Goal: Transaction & Acquisition: Purchase product/service

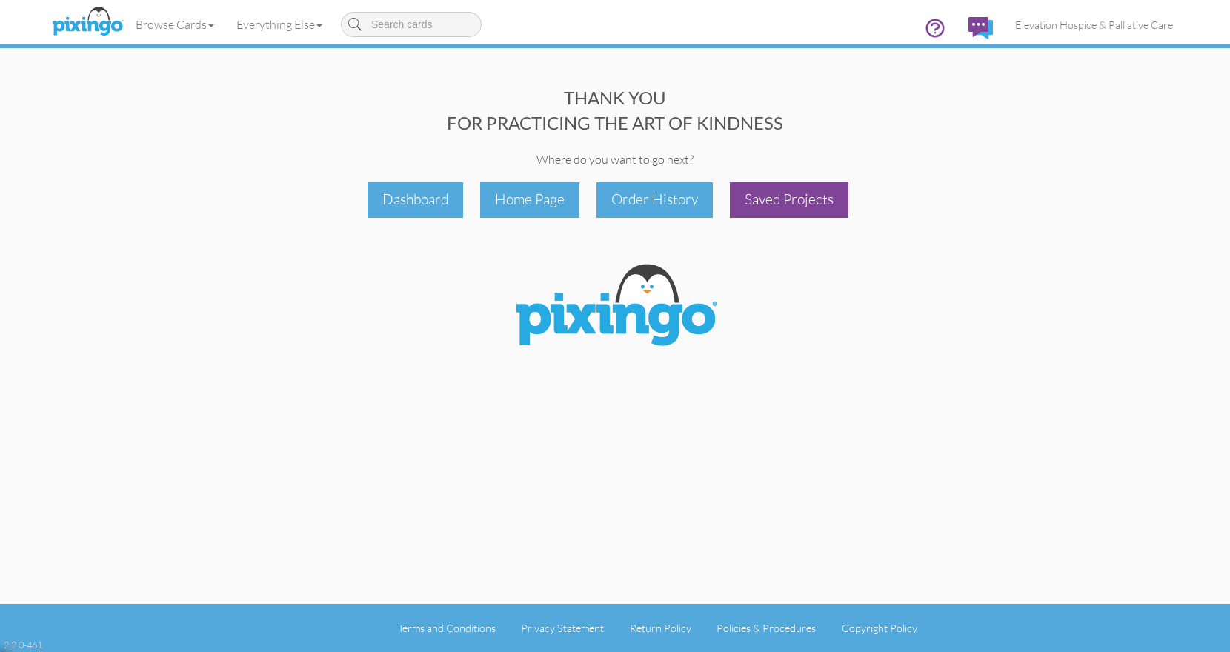
click at [777, 209] on div "Saved Projects" at bounding box center [789, 199] width 119 height 35
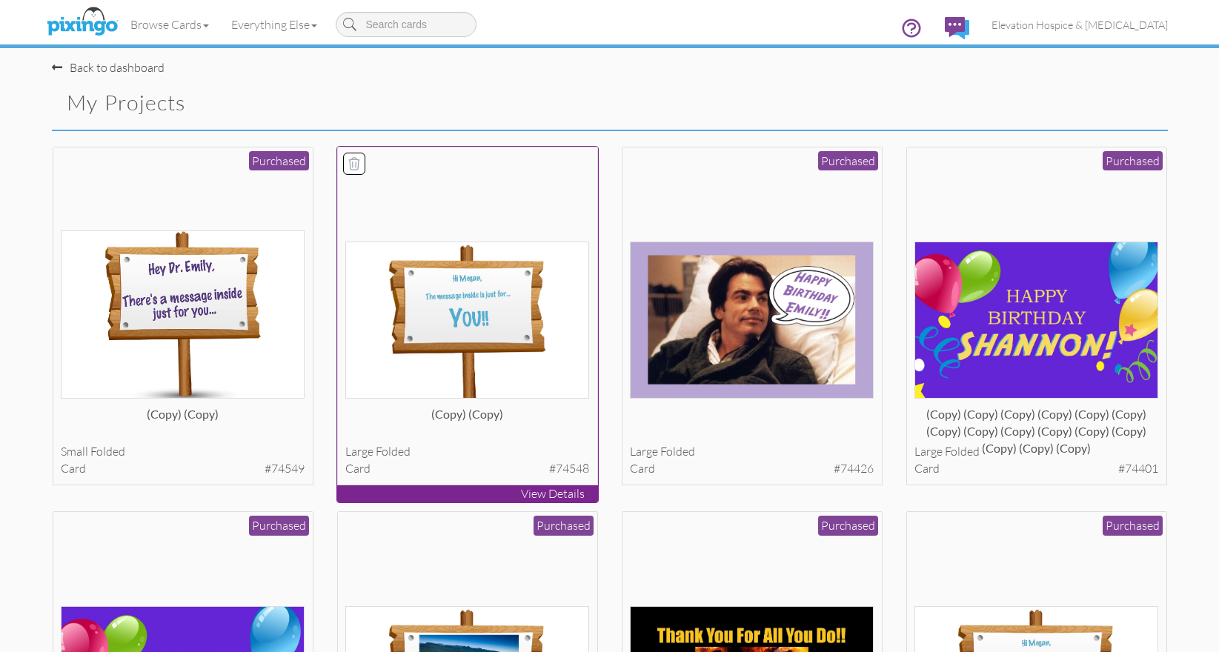
click at [436, 301] on img at bounding box center [467, 319] width 244 height 157
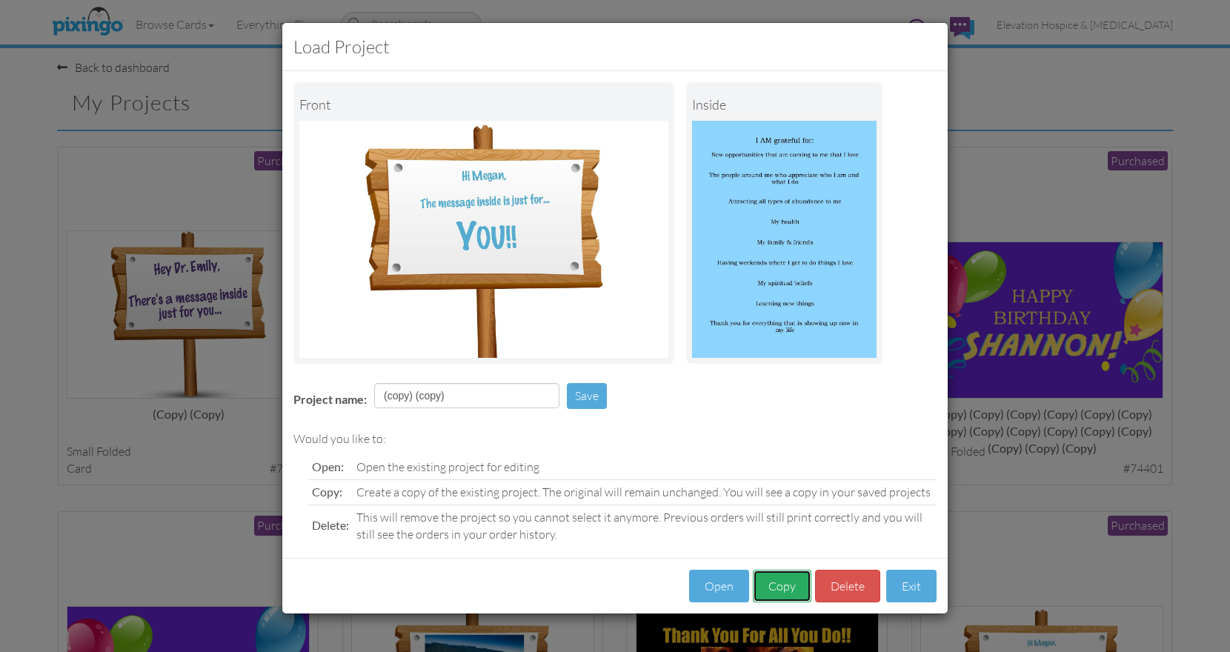
click at [779, 585] on button "Copy" at bounding box center [782, 586] width 59 height 33
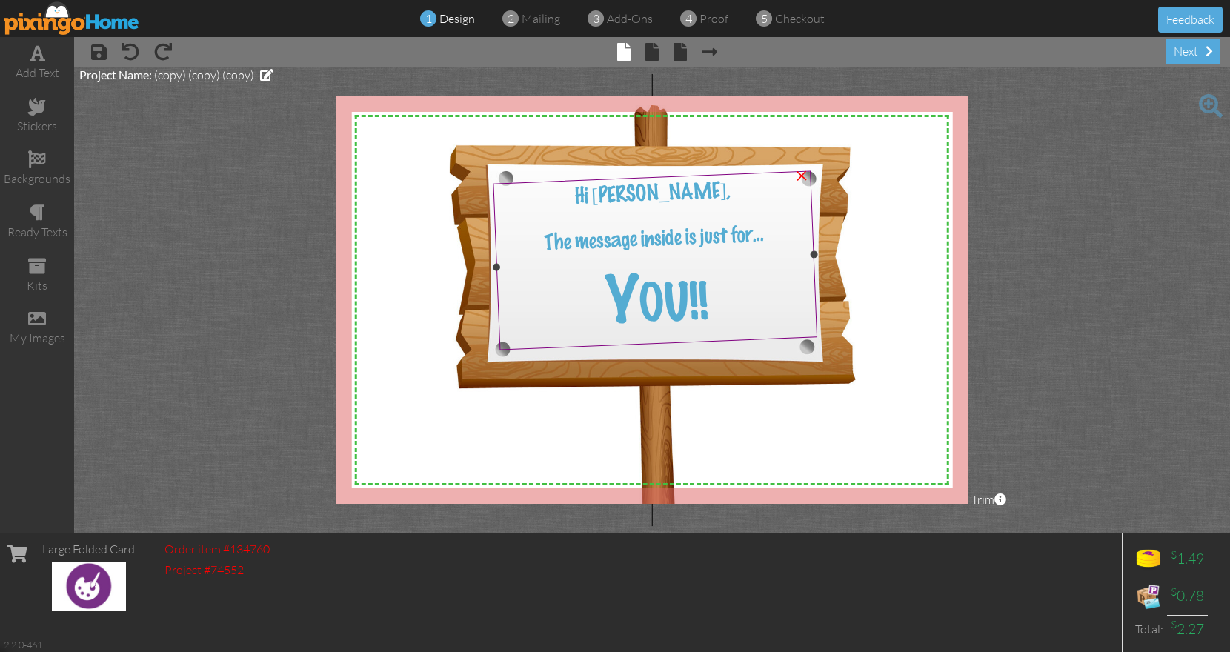
click at [687, 196] on span "Hi [PERSON_NAME]," at bounding box center [652, 193] width 157 height 27
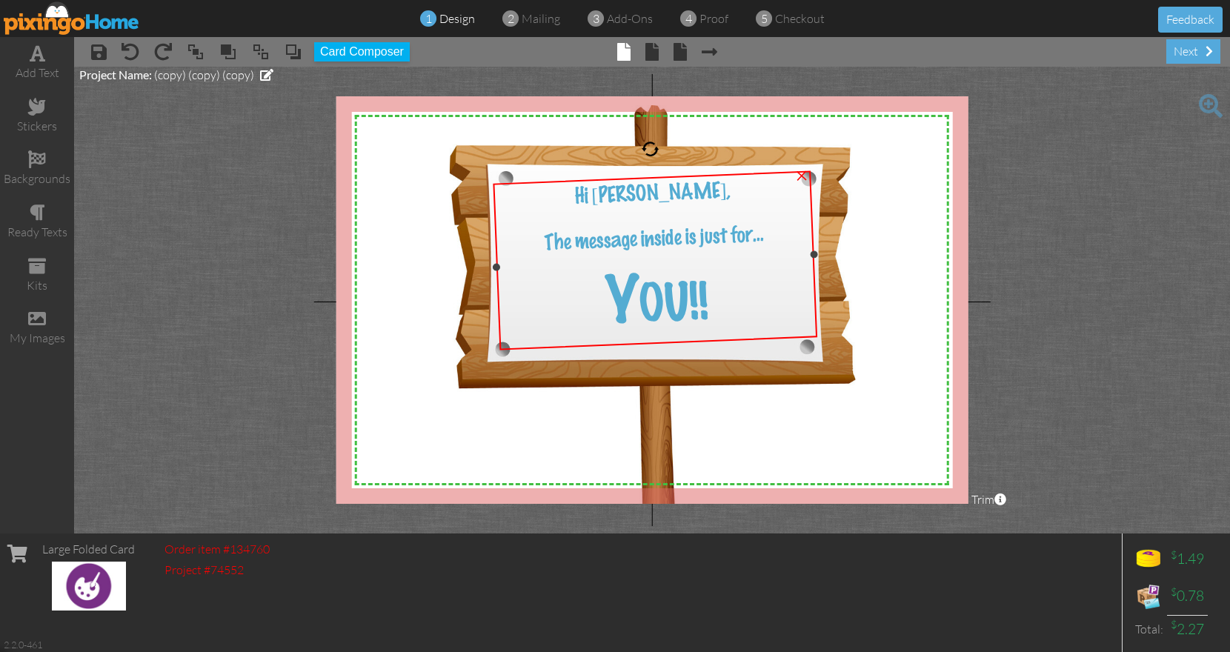
click at [687, 196] on span "Hi [PERSON_NAME]," at bounding box center [652, 193] width 157 height 27
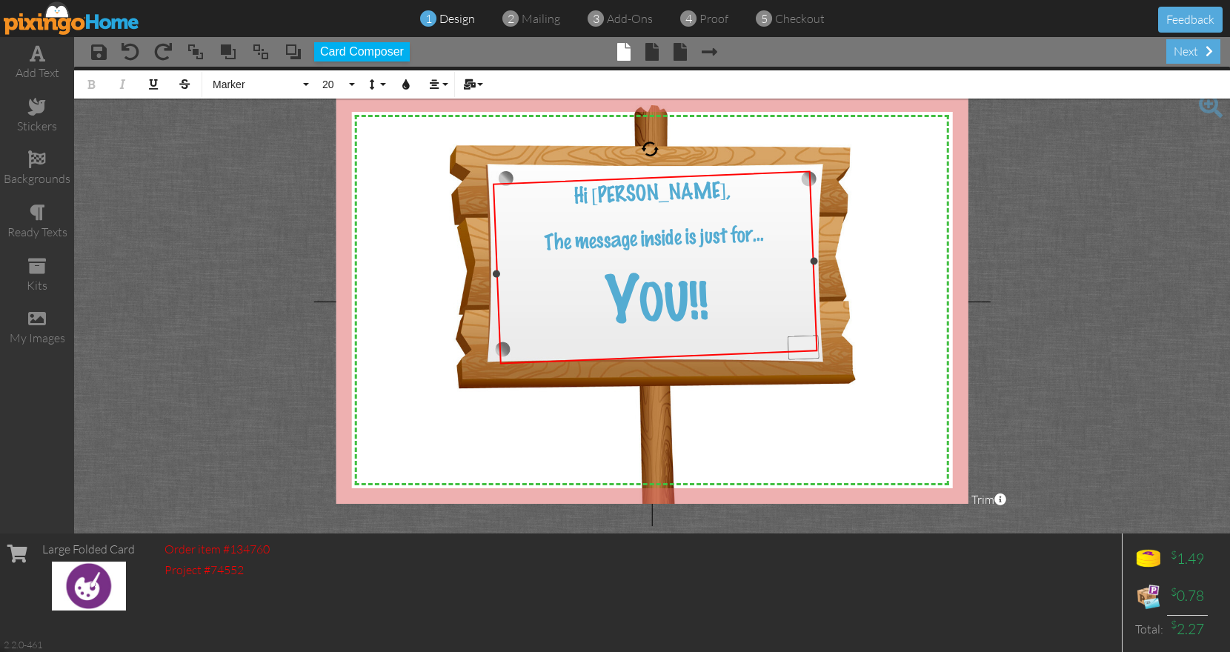
click at [687, 196] on span "Hi [PERSON_NAME]," at bounding box center [651, 193] width 157 height 27
click at [653, 53] on span at bounding box center [651, 52] width 13 height 18
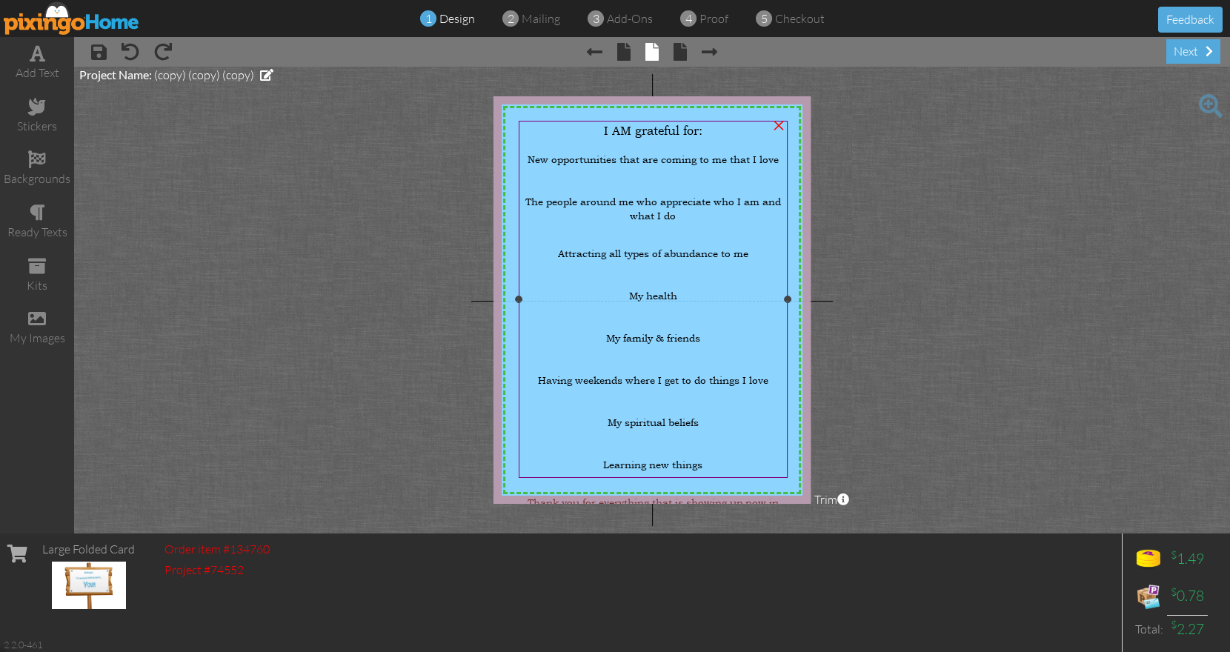
click at [575, 157] on span "New opportunities that are coming to me that I love" at bounding box center [652, 159] width 251 height 14
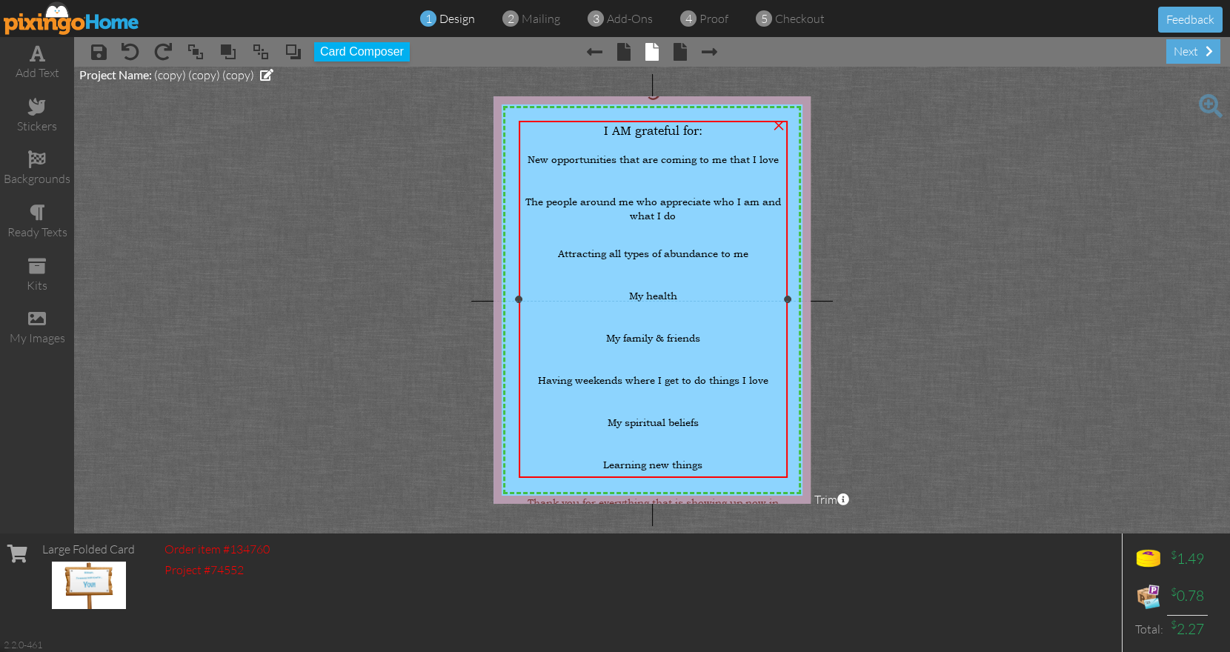
click at [575, 157] on span "New opportunities that are coming to me that I love" at bounding box center [652, 159] width 251 height 14
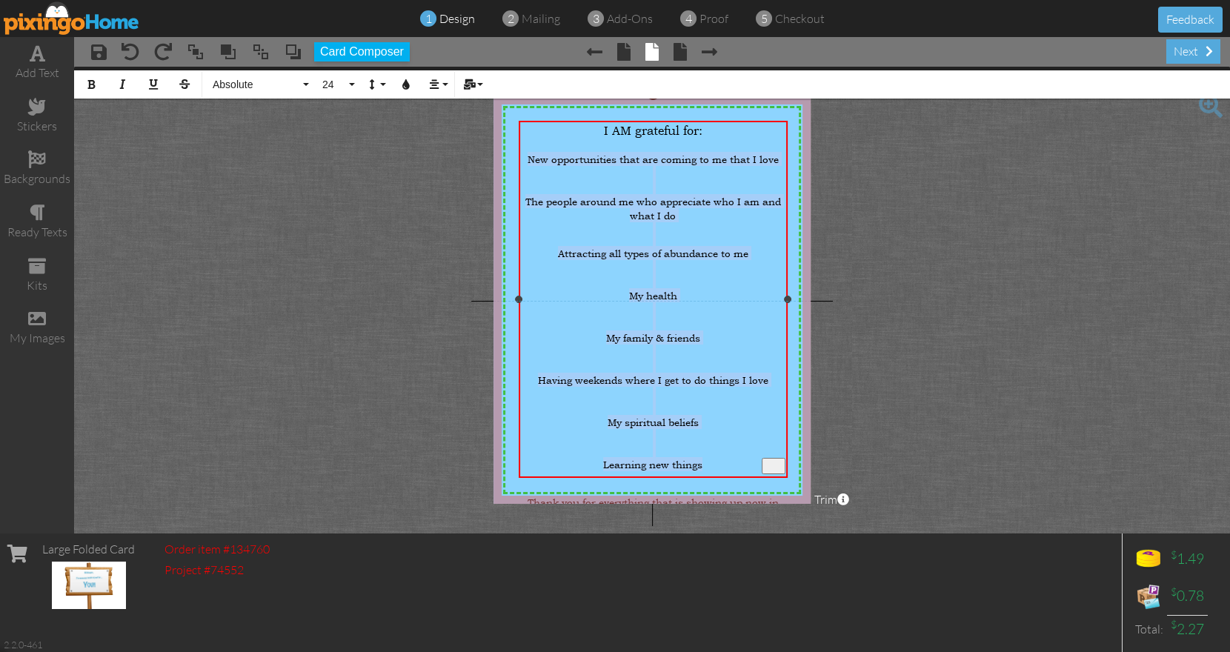
drag, startPoint x: 527, startPoint y: 154, endPoint x: 768, endPoint y: 423, distance: 360.9
click at [768, 423] on div "I AM grateful for: New opportunities that are coming to me that I love The peop…" at bounding box center [653, 323] width 264 height 400
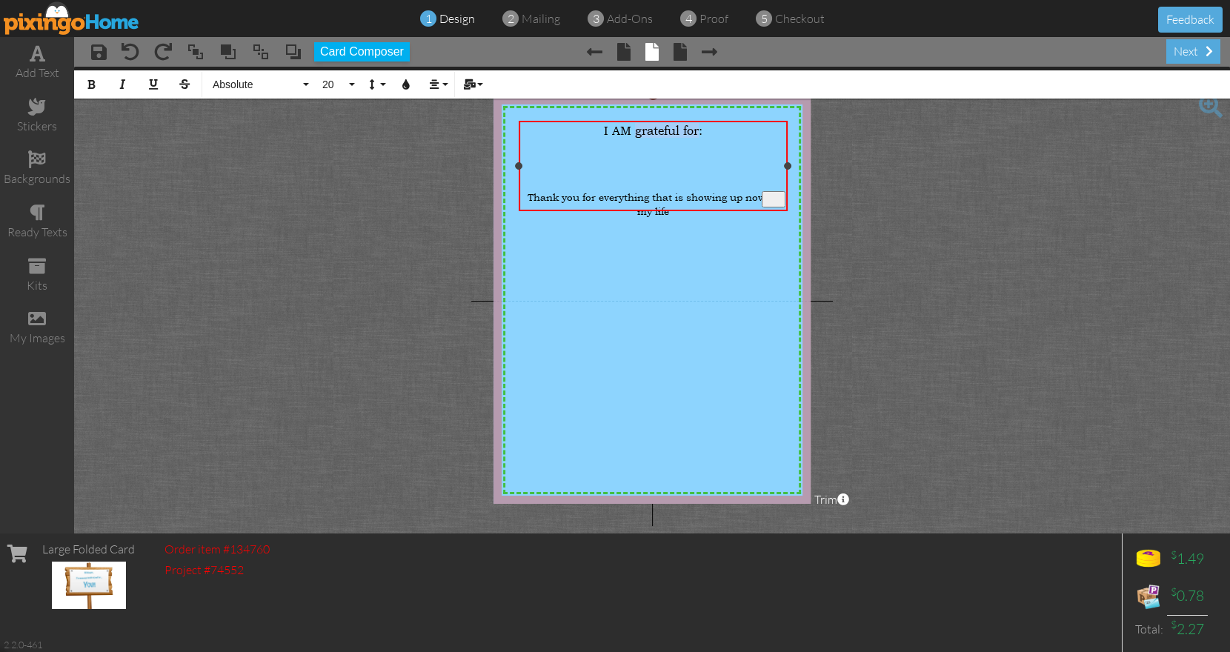
drag, startPoint x: 633, startPoint y: 128, endPoint x: 699, endPoint y: 133, distance: 66.9
click at [699, 133] on span "I AM grateful for:" at bounding box center [653, 130] width 99 height 15
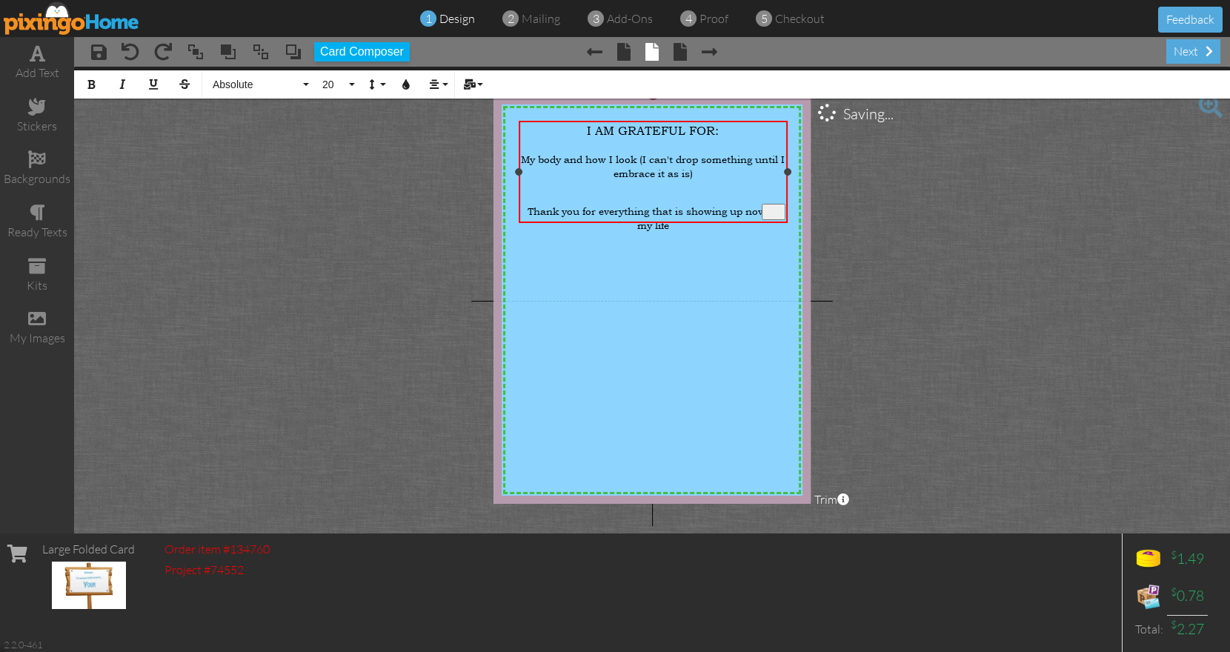
click at [644, 153] on span "My body and how I look (I can't drop something until I embrace it as is)" at bounding box center [653, 166] width 264 height 28
drag, startPoint x: 535, startPoint y: 167, endPoint x: 782, endPoint y: 173, distance: 246.8
click at [782, 173] on div "(I can't drop something until I embrace it as is)" at bounding box center [653, 173] width 264 height 14
click at [348, 84] on button "20" at bounding box center [336, 84] width 43 height 28
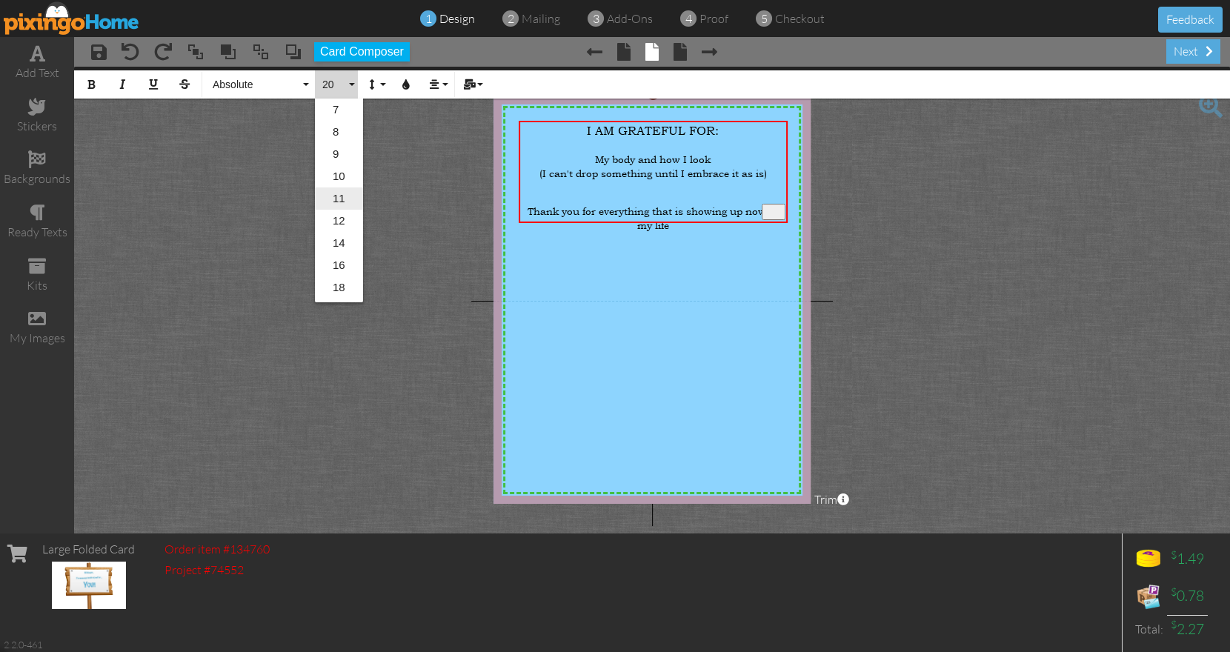
scroll to position [59, 0]
click at [342, 250] on link "16" at bounding box center [339, 251] width 48 height 22
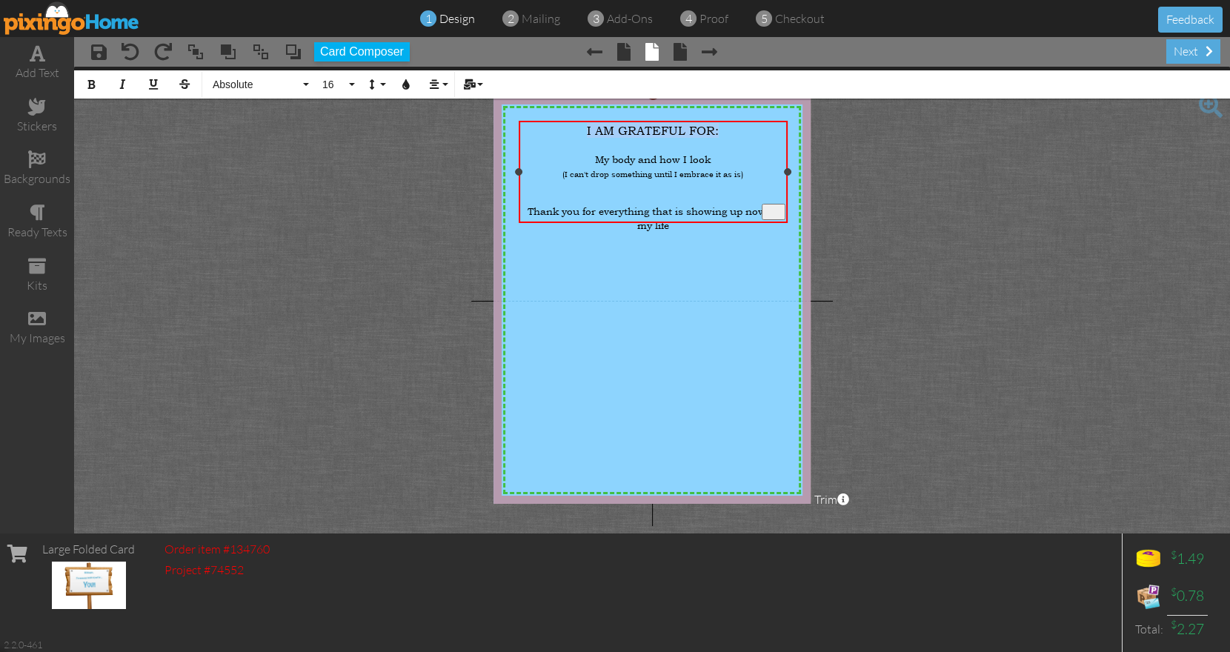
drag, startPoint x: 587, startPoint y: 128, endPoint x: 725, endPoint y: 129, distance: 138.5
click at [725, 129] on div "I AM GRATEFUL FOR:" at bounding box center [653, 130] width 264 height 15
click at [353, 87] on button "24" at bounding box center [336, 84] width 43 height 28
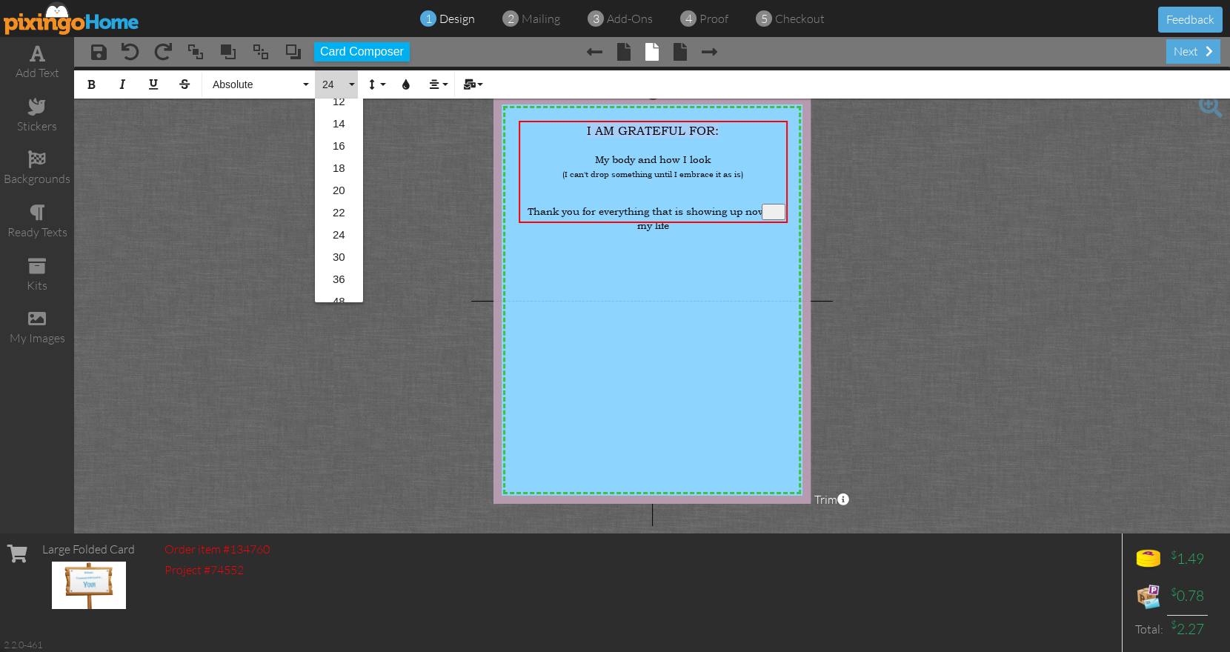
scroll to position [167, 0]
click at [341, 250] on link "30" at bounding box center [339, 254] width 48 height 22
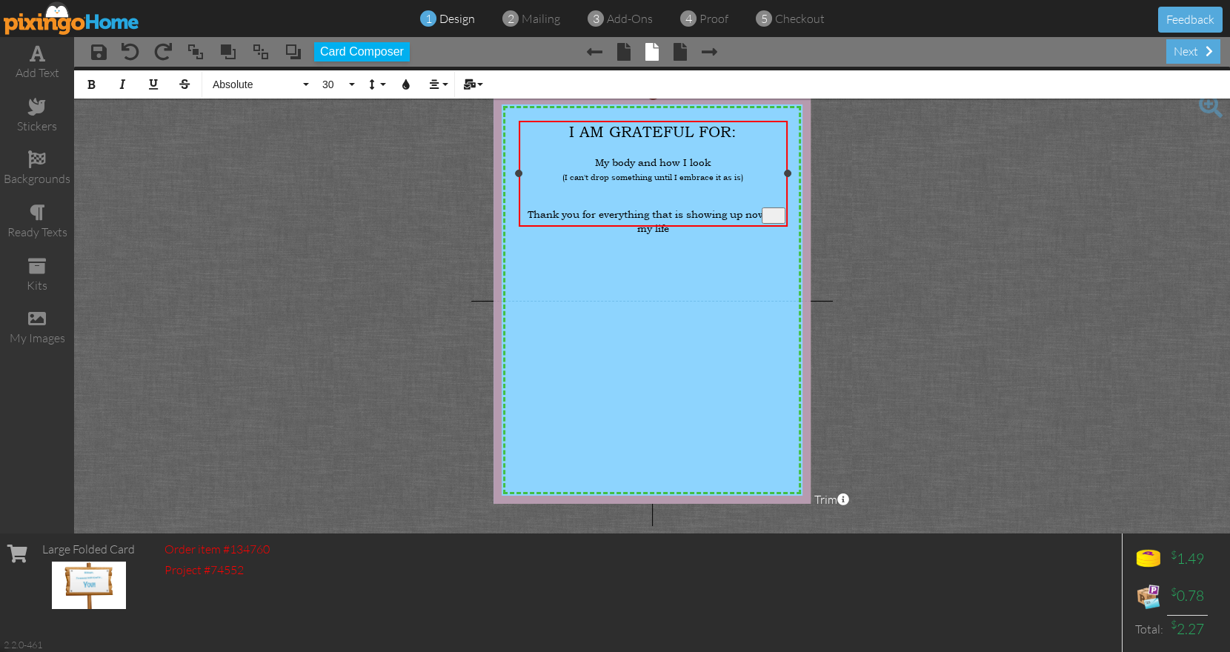
click at [736, 175] on span "(I can't drop something until I embrace it as is)" at bounding box center [652, 176] width 181 height 11
click at [606, 171] on span "(I can't drop something until I embrace it as it is)" at bounding box center [653, 176] width 188 height 11
click at [767, 173] on div "(I can't drop/change something until I embrace it as it is)" at bounding box center [653, 176] width 264 height 14
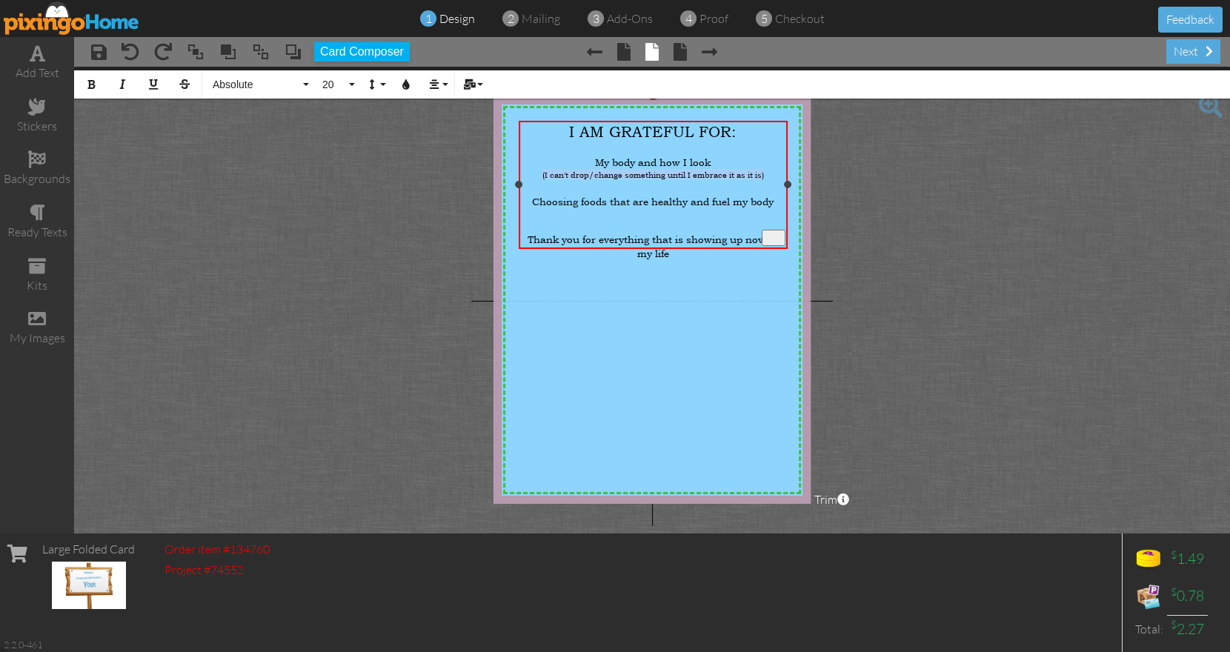
drag, startPoint x: 538, startPoint y: 173, endPoint x: 767, endPoint y: 172, distance: 229.6
click at [767, 172] on div "(I can't drop/change something until I embrace it as it is)" at bounding box center [653, 174] width 264 height 11
drag, startPoint x: 570, startPoint y: 133, endPoint x: 717, endPoint y: 163, distance: 149.8
click at [717, 163] on div "I AM GRATEFUL FOR: My body and how I look (I can't drop/change something until …" at bounding box center [653, 191] width 264 height 137
click at [411, 83] on icon "button" at bounding box center [406, 84] width 10 height 10
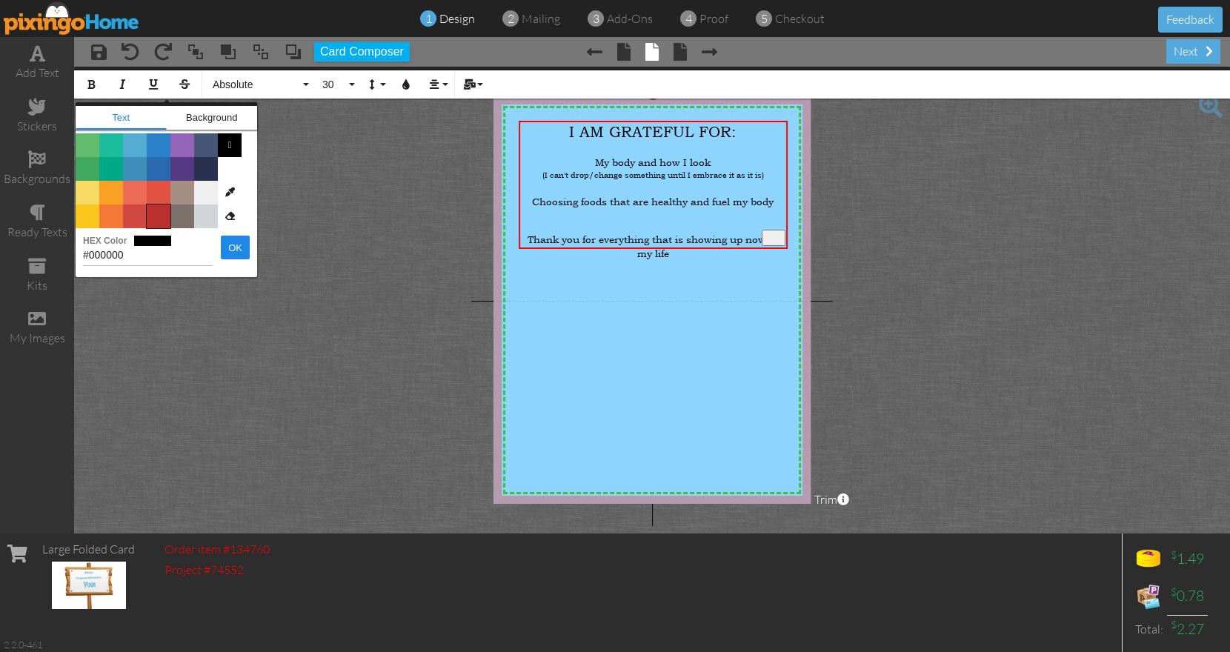
click at [162, 216] on span "Color #B8312F" at bounding box center [159, 216] width 24 height 24
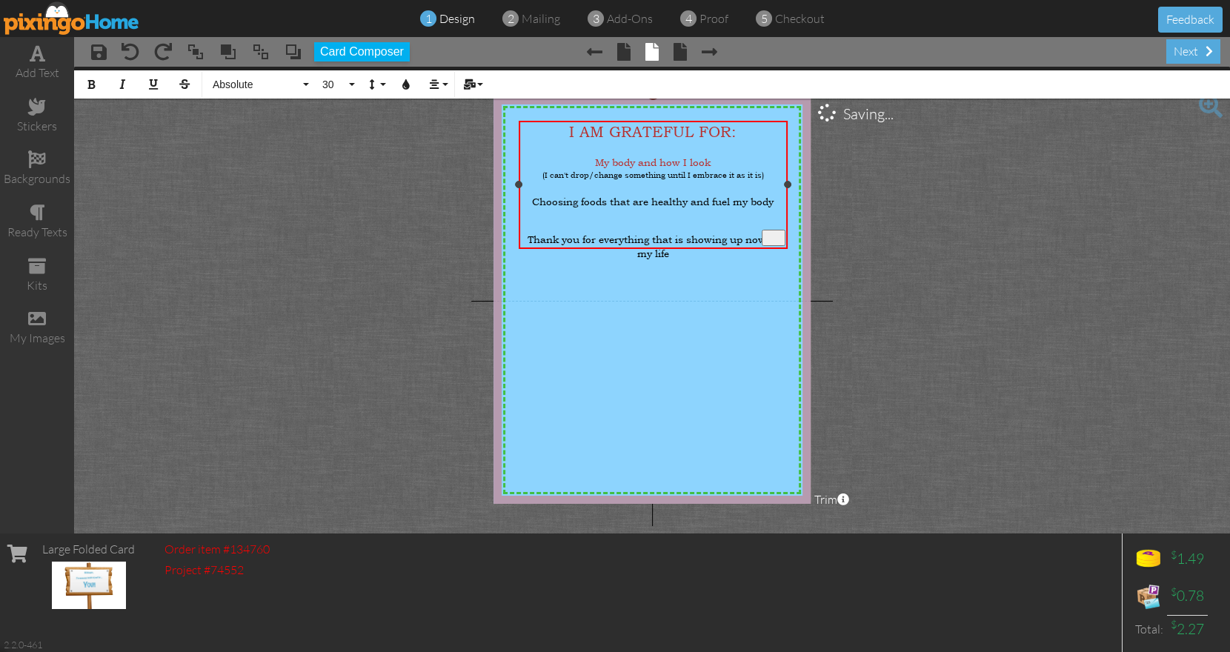
click at [553, 210] on div "To enrich screen reader interactions, please activate Accessibility in Grammarl…" at bounding box center [653, 214] width 264 height 12
drag, startPoint x: 530, startPoint y: 195, endPoint x: 708, endPoint y: 241, distance: 183.8
click at [708, 241] on div "I AM GRATEFUL FOR: My body and how I look (I can't drop/change something until …" at bounding box center [653, 191] width 264 height 137
click at [402, 88] on icon "button" at bounding box center [406, 84] width 10 height 10
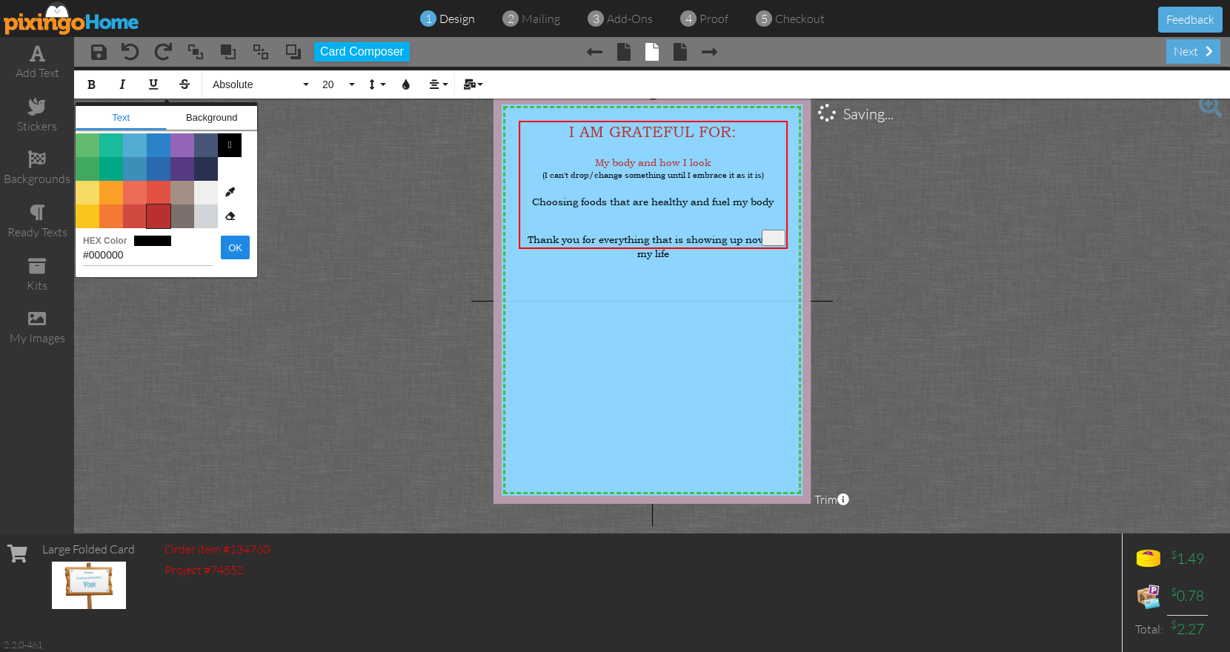
click at [161, 214] on span "Color #B8312F" at bounding box center [159, 216] width 24 height 24
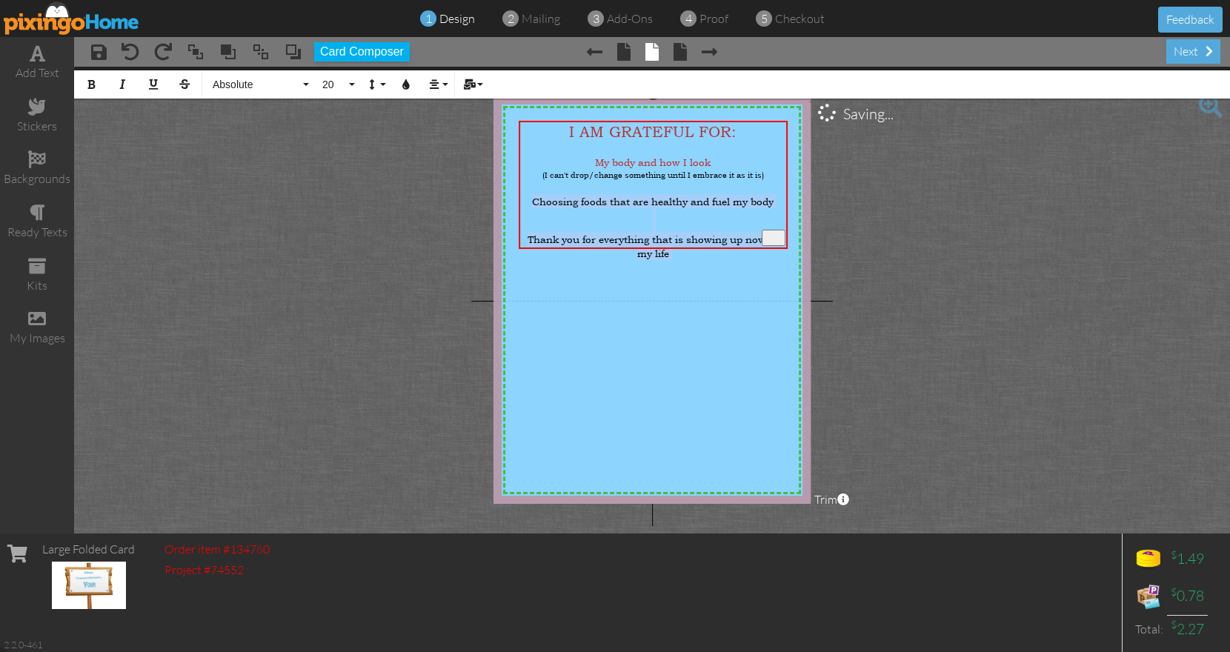
click at [715, 269] on img at bounding box center [656, 350] width 333 height 514
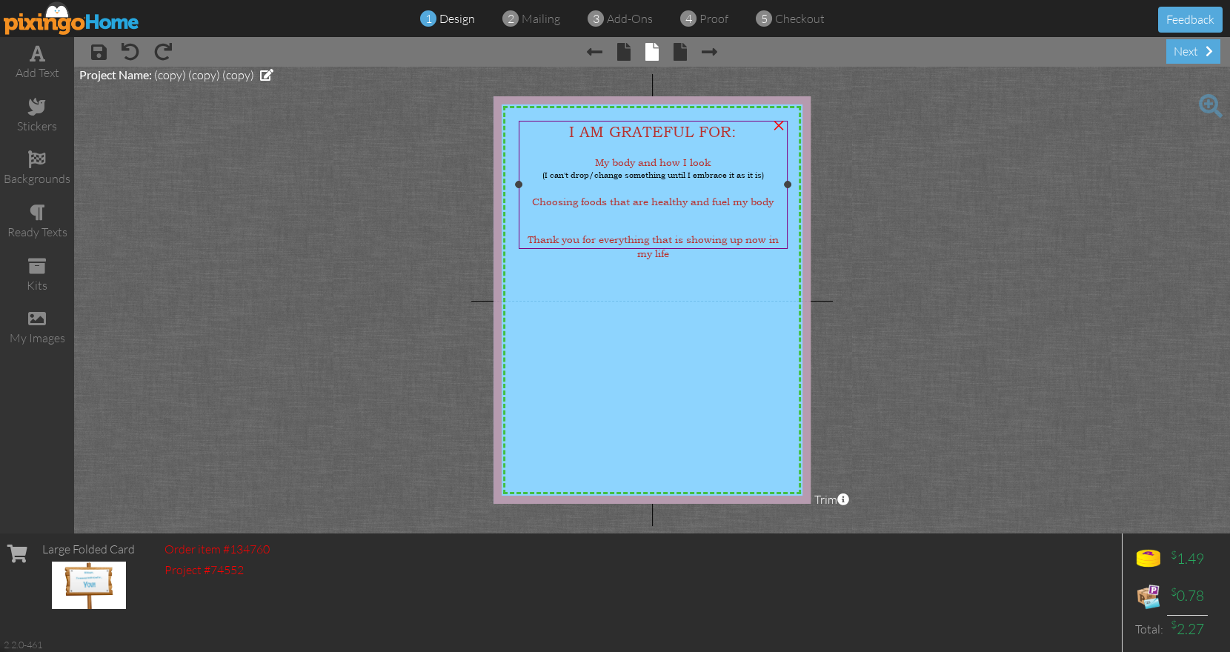
click at [711, 195] on span "Choosing foods that are healthy and fuel my body" at bounding box center [652, 201] width 241 height 14
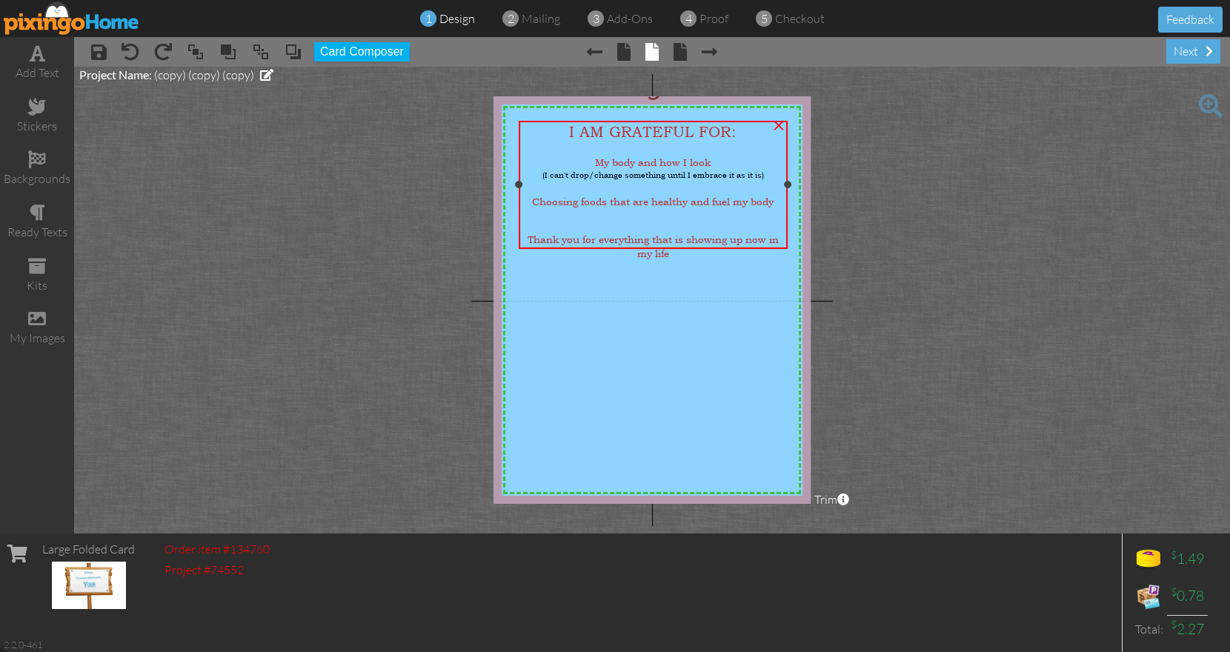
click at [711, 195] on span "Choosing foods that are healthy and fuel my body" at bounding box center [652, 201] width 241 height 14
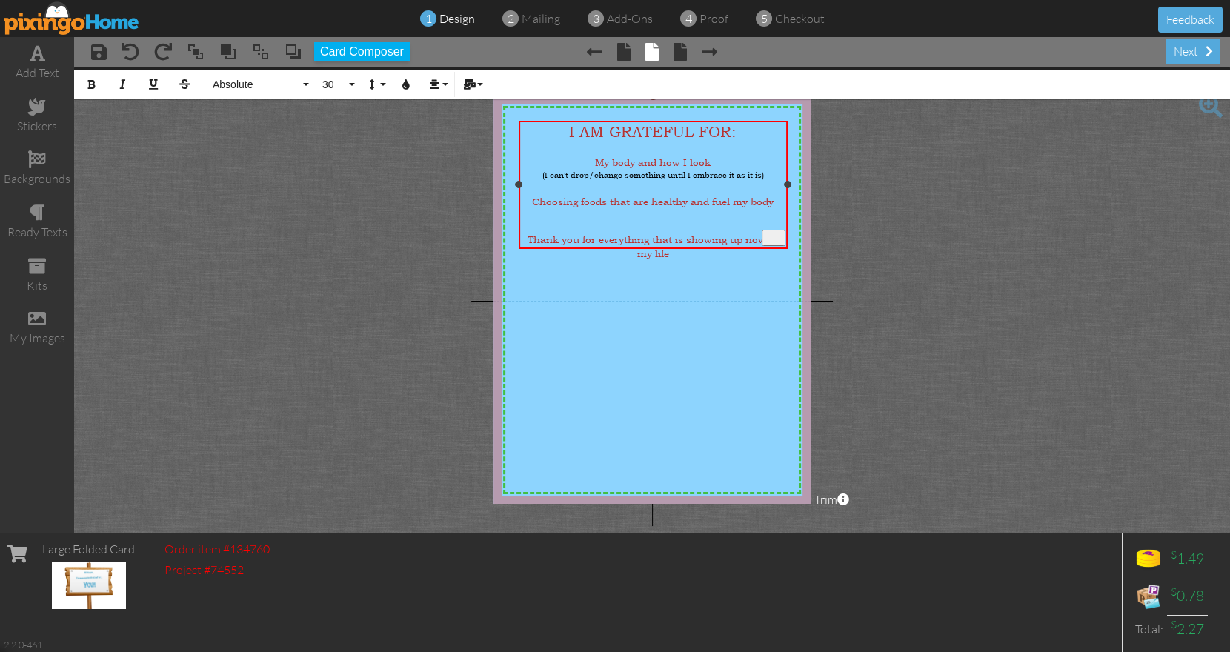
click at [713, 194] on span "Choosing foods that are healthy and fuel my body" at bounding box center [652, 201] width 241 height 14
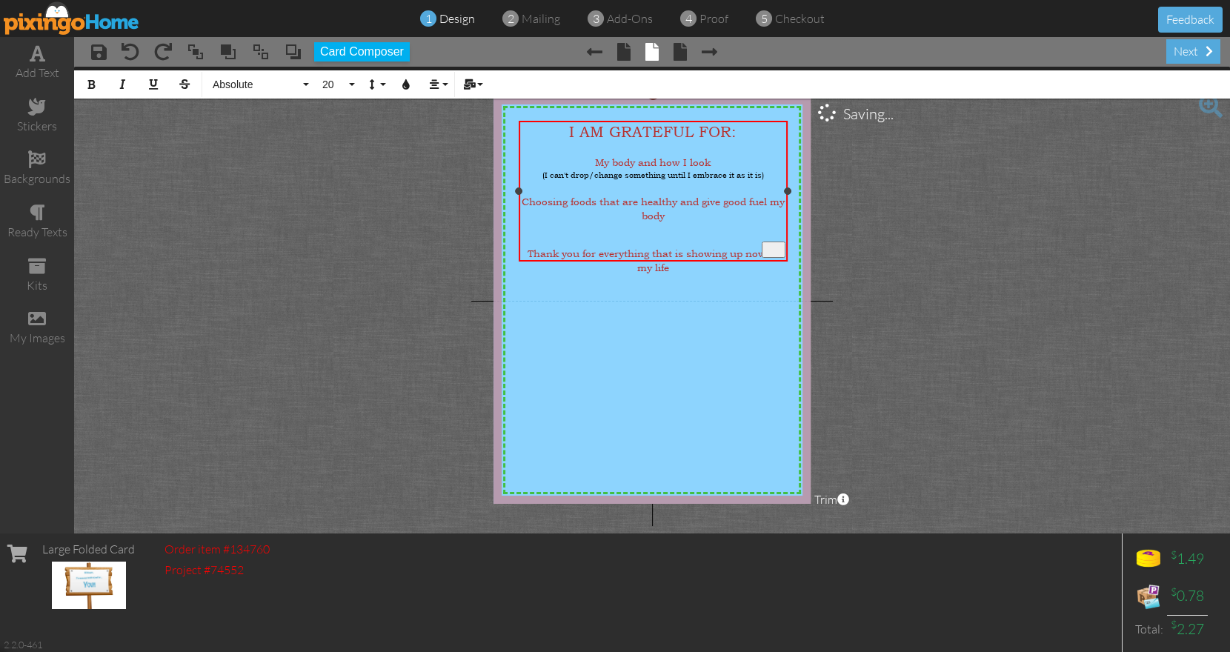
click at [636, 204] on span "Choosing foods that are healthy and give good fuel my body" at bounding box center [653, 208] width 263 height 28
click at [681, 209] on div "Choosing foods that are healthy and give good fuel to my body" at bounding box center [653, 208] width 264 height 28
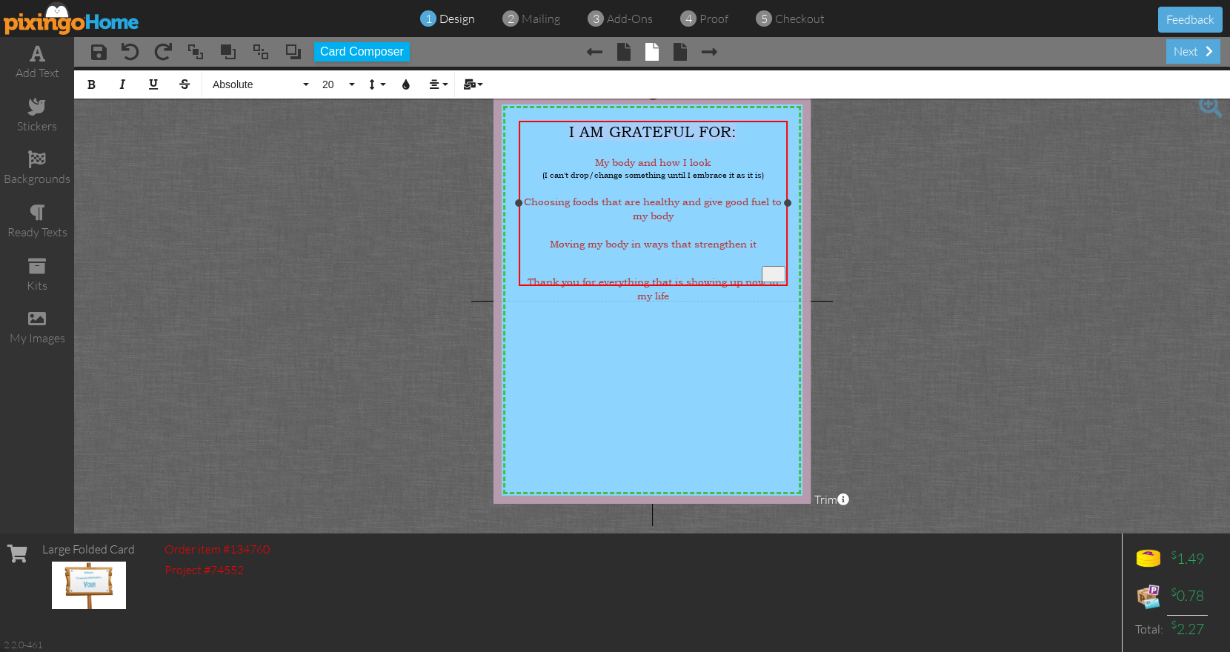
drag, startPoint x: 568, startPoint y: 135, endPoint x: 762, endPoint y: 135, distance: 193.3
click at [762, 135] on div "I AM GRATEFUL FOR:" at bounding box center [653, 132] width 264 height 18
click at [336, 86] on span "30" at bounding box center [333, 85] width 25 height 13
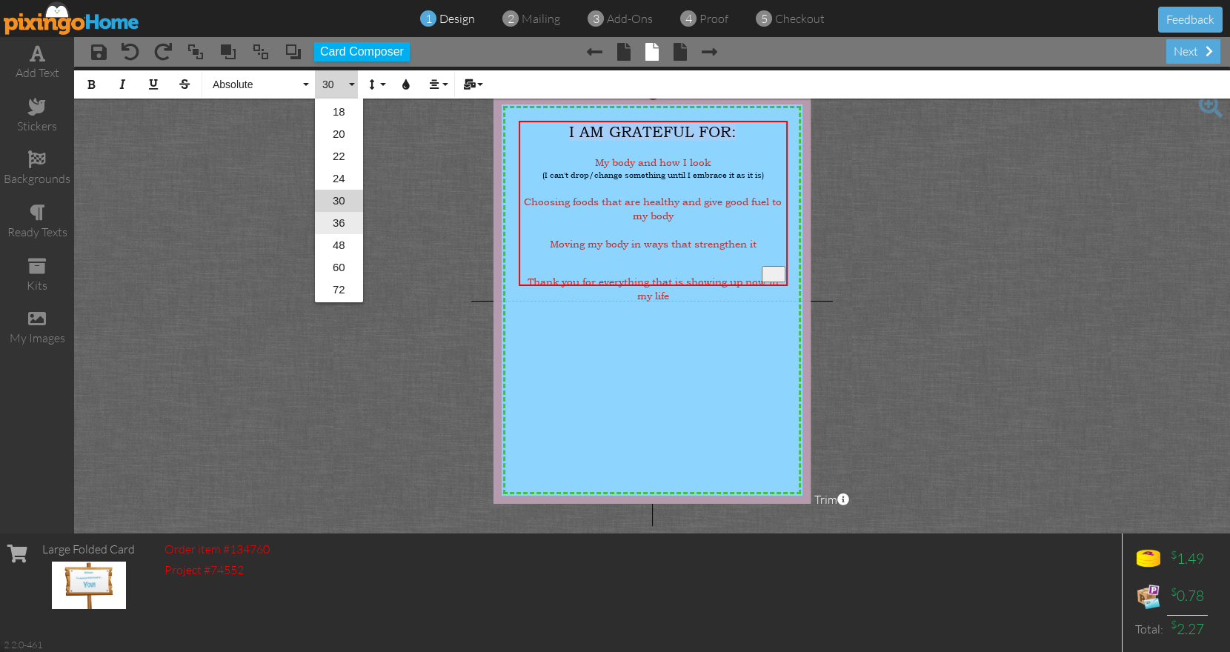
click at [342, 219] on link "36" at bounding box center [339, 223] width 48 height 22
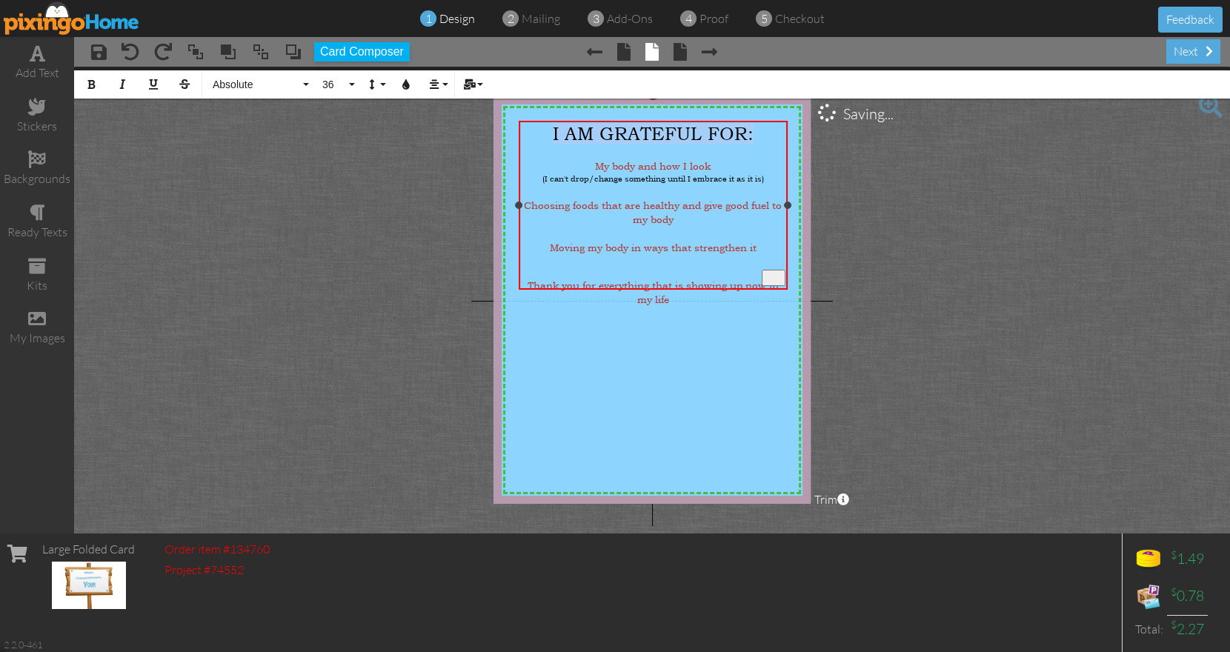
drag, startPoint x: 594, startPoint y: 162, endPoint x: 714, endPoint y: 162, distance: 120.0
click at [714, 162] on div "My body and how I look" at bounding box center [653, 166] width 264 height 14
click at [332, 82] on span "20" at bounding box center [333, 85] width 25 height 13
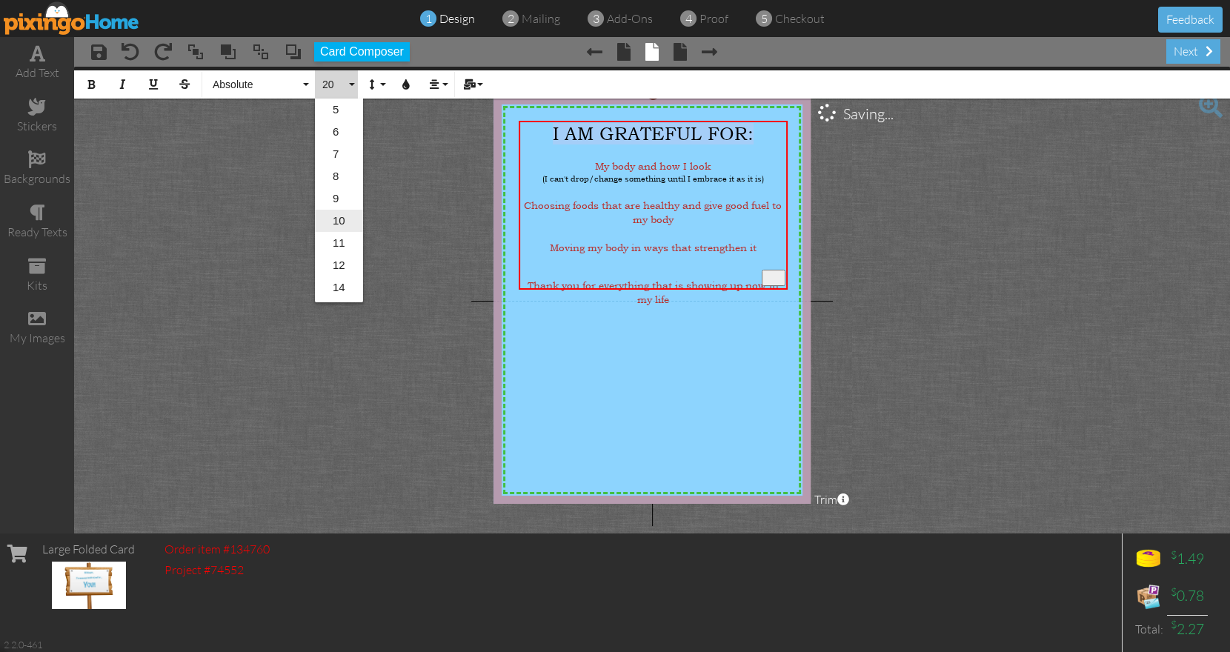
scroll to position [88, 0]
click at [339, 285] on link "22" at bounding box center [339, 288] width 48 height 22
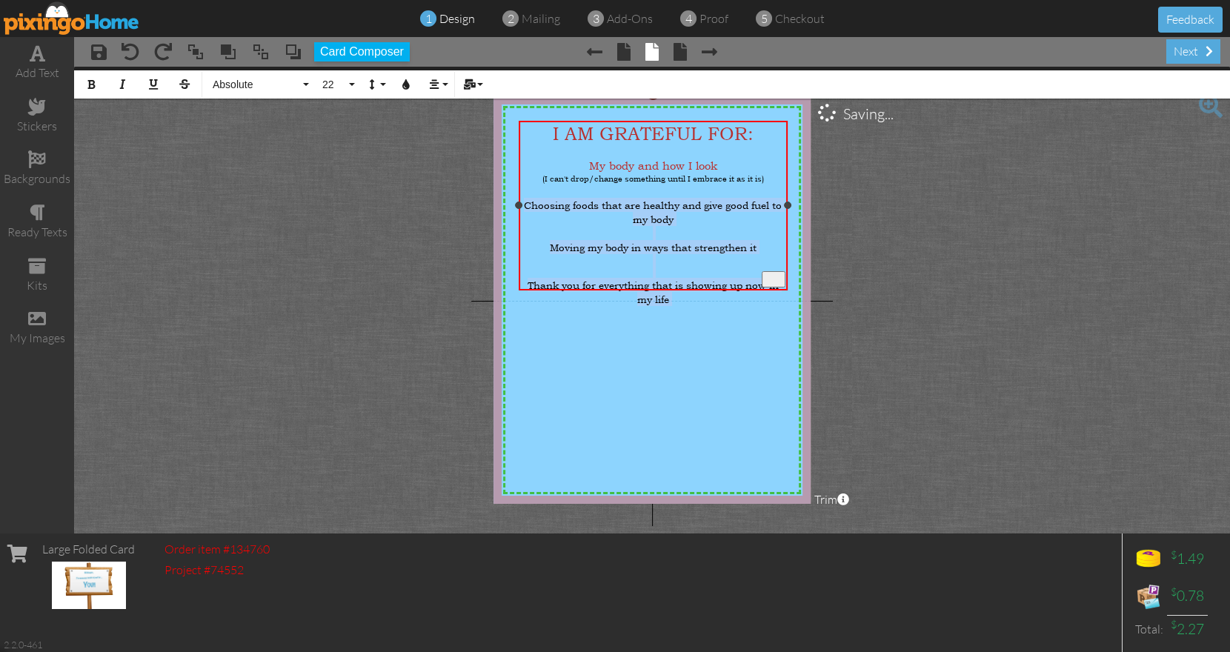
drag, startPoint x: 524, startPoint y: 199, endPoint x: 696, endPoint y: 285, distance: 192.1
click at [696, 285] on div "I AM GRATEFUL FOR: My body and how I look (I can't drop/change something until …" at bounding box center [653, 214] width 264 height 183
click at [333, 83] on span "20" at bounding box center [333, 85] width 25 height 13
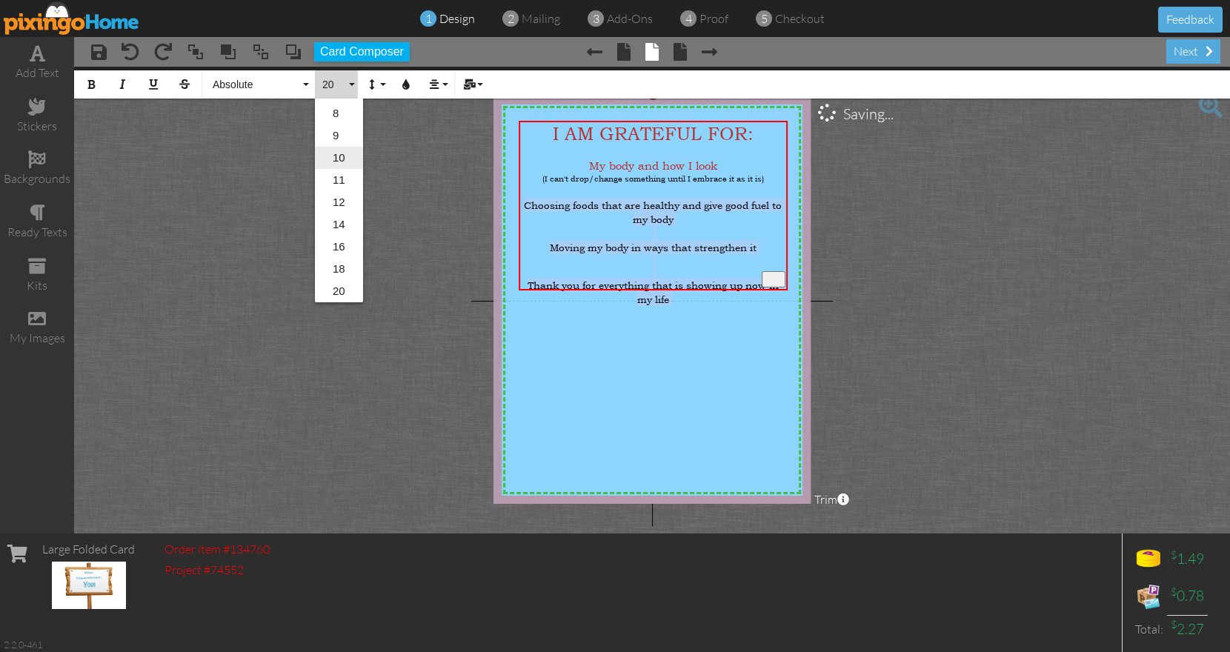
scroll to position [87, 0]
click at [342, 285] on link "22" at bounding box center [339, 290] width 48 height 22
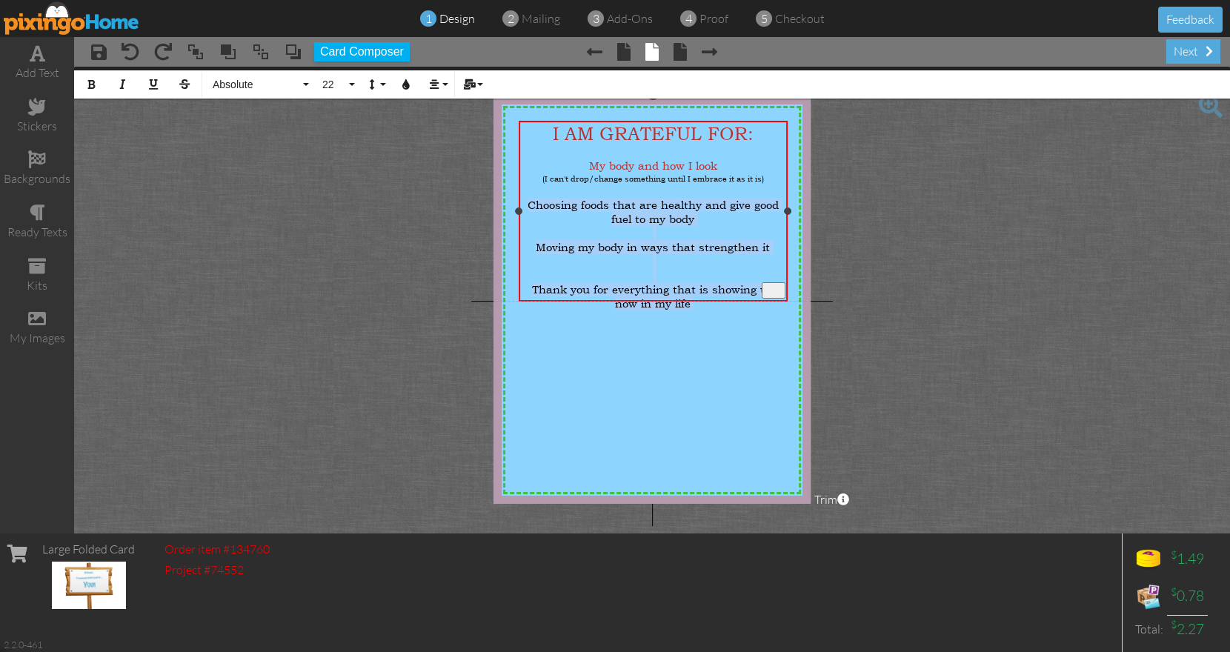
click at [773, 243] on div "​Moving my body in ways that strengthen it" at bounding box center [653, 247] width 264 height 14
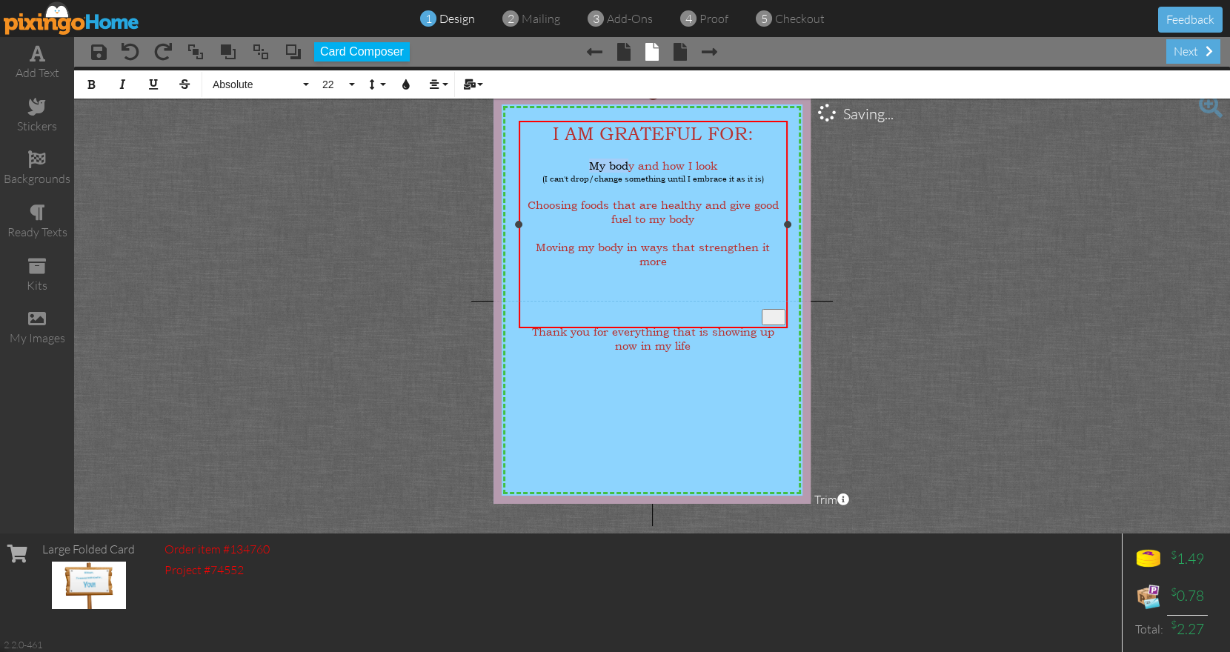
drag, startPoint x: 590, startPoint y: 160, endPoint x: 624, endPoint y: 164, distance: 35.0
click at [624, 164] on span "My body and how I look" at bounding box center [653, 166] width 128 height 14
click at [642, 282] on div "​" at bounding box center [653, 289] width 264 height 14
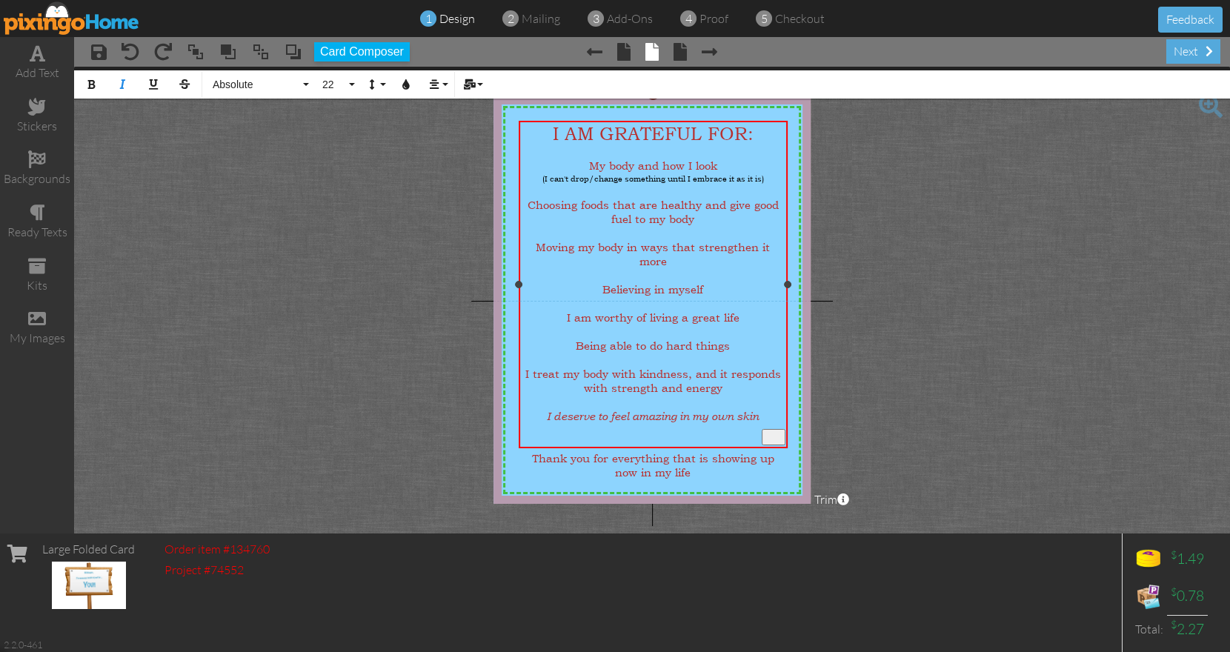
drag, startPoint x: 548, startPoint y: 387, endPoint x: 764, endPoint y: 387, distance: 216.3
click at [764, 409] on div "​ I deserve to feel amazing in my own skin" at bounding box center [653, 416] width 264 height 14
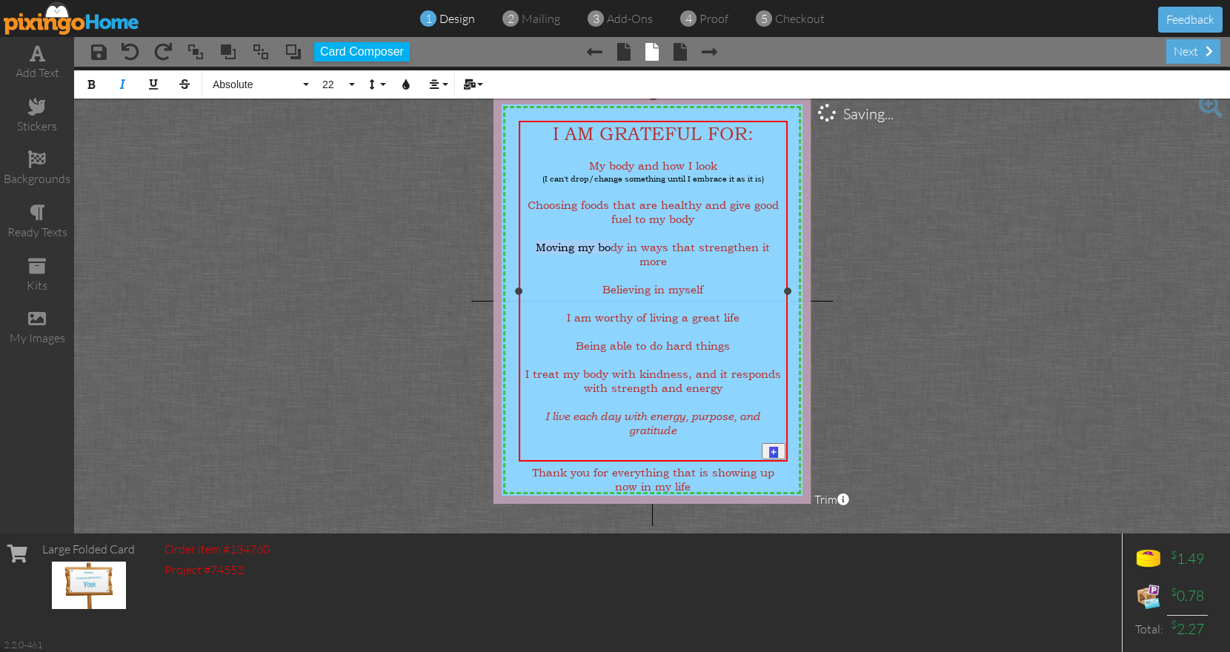
drag, startPoint x: 527, startPoint y: 239, endPoint x: 595, endPoint y: 239, distance: 67.4
click at [595, 240] on span "​Moving my body in ways that strengthen it more" at bounding box center [653, 254] width 234 height 28
drag, startPoint x: 540, startPoint y: 385, endPoint x: 712, endPoint y: 397, distance: 172.3
click at [712, 409] on div "​ I live each day with energy, purpose, and gratitude" at bounding box center [653, 423] width 264 height 28
click at [300, 84] on span "Absolute" at bounding box center [255, 85] width 89 height 13
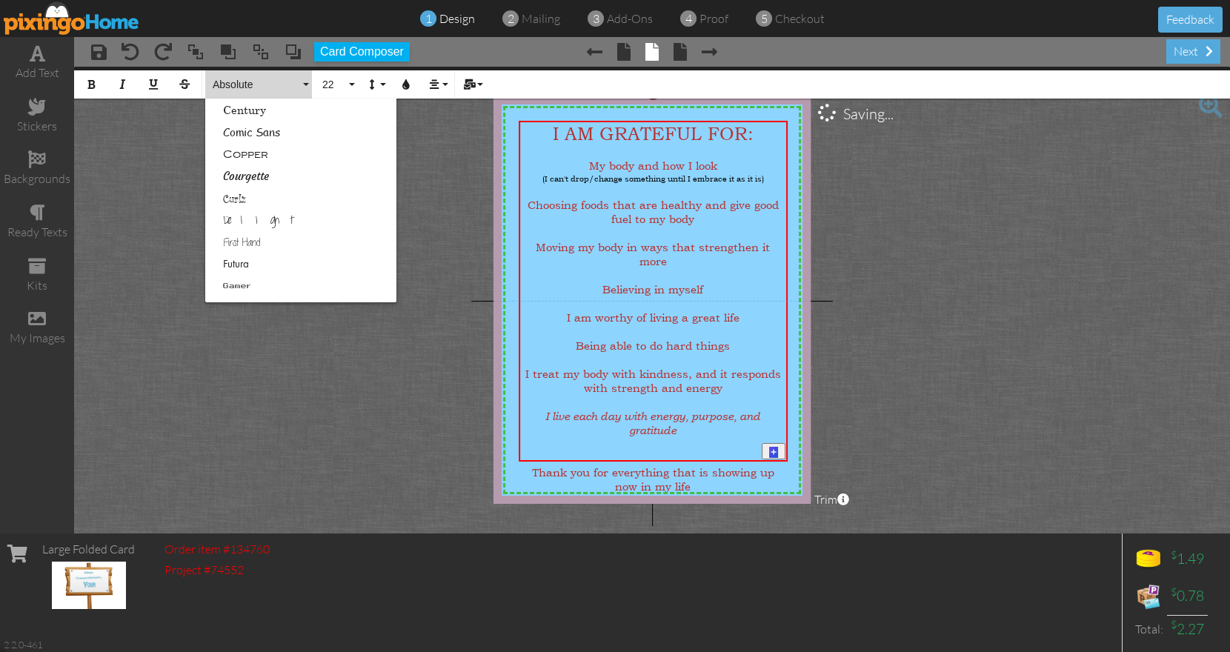
scroll to position [201, 0]
click at [279, 176] on link "Courgette" at bounding box center [300, 175] width 191 height 22
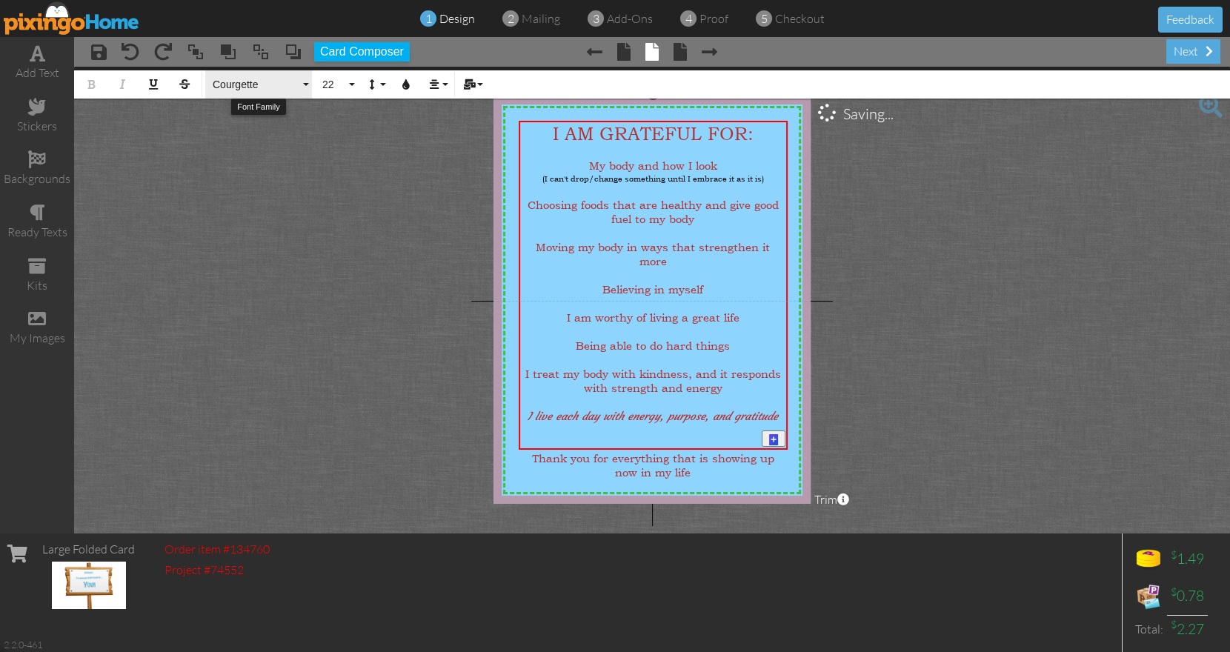
click at [262, 84] on span "Courgette" at bounding box center [255, 85] width 89 height 13
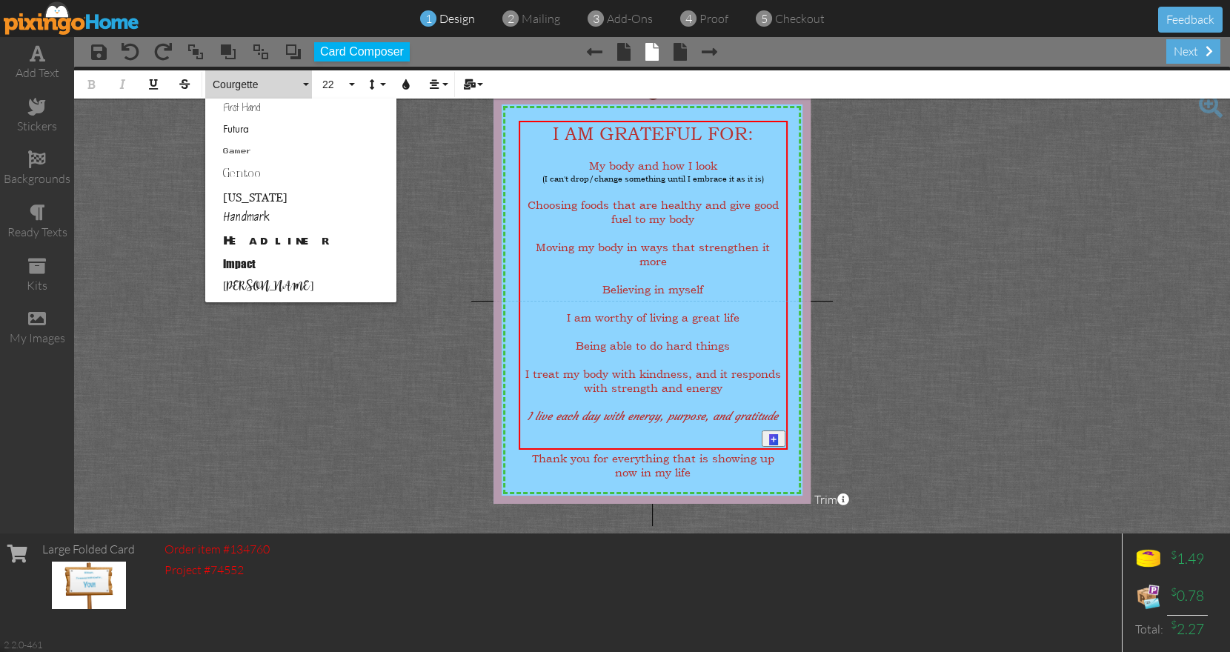
scroll to position [336, 0]
click at [260, 210] on link "Handmark" at bounding box center [300, 218] width 191 height 22
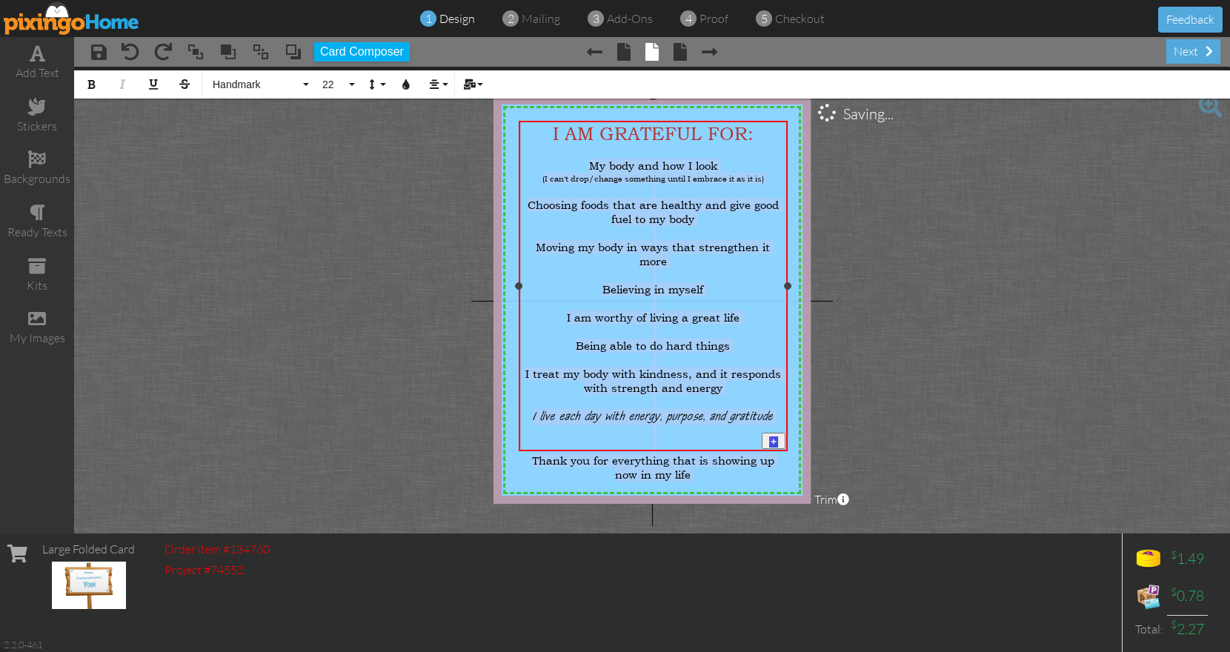
drag, startPoint x: 588, startPoint y: 164, endPoint x: 751, endPoint y: 456, distance: 334.9
click at [751, 456] on div "I AM GRATEFUL FOR: My body and how I look (I can't drop/change something until …" at bounding box center [653, 302] width 264 height 359
click at [292, 78] on button "Absolute" at bounding box center [258, 84] width 107 height 28
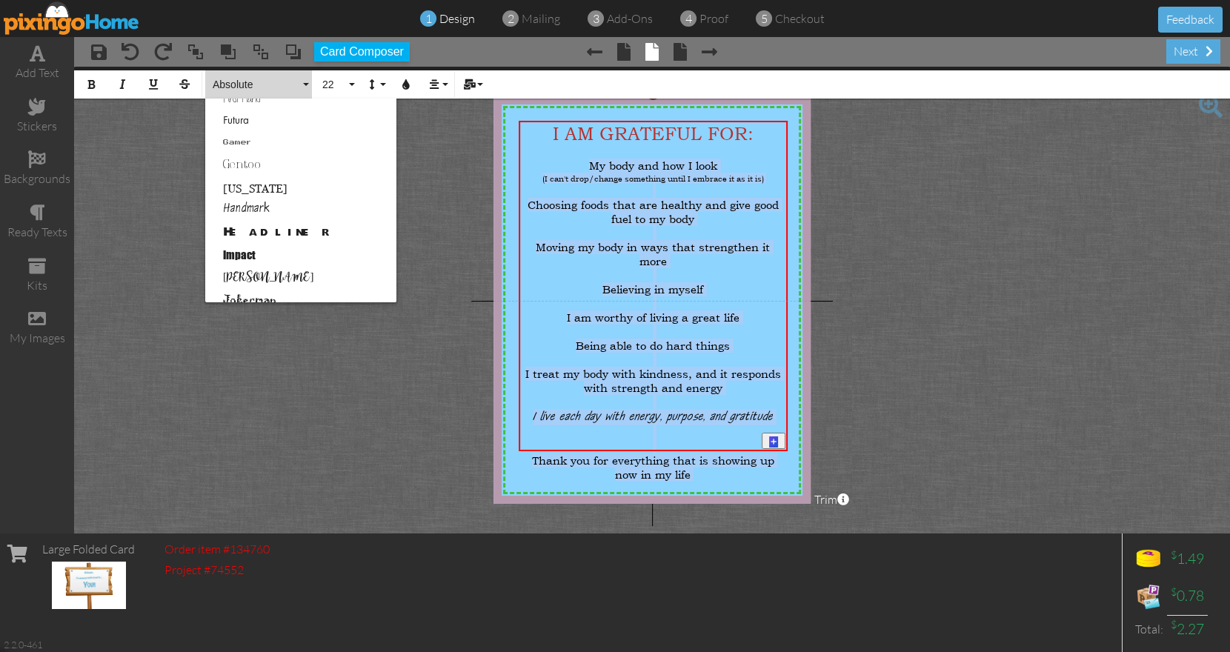
scroll to position [342, 0]
click at [289, 208] on link "Handmark" at bounding box center [300, 212] width 191 height 22
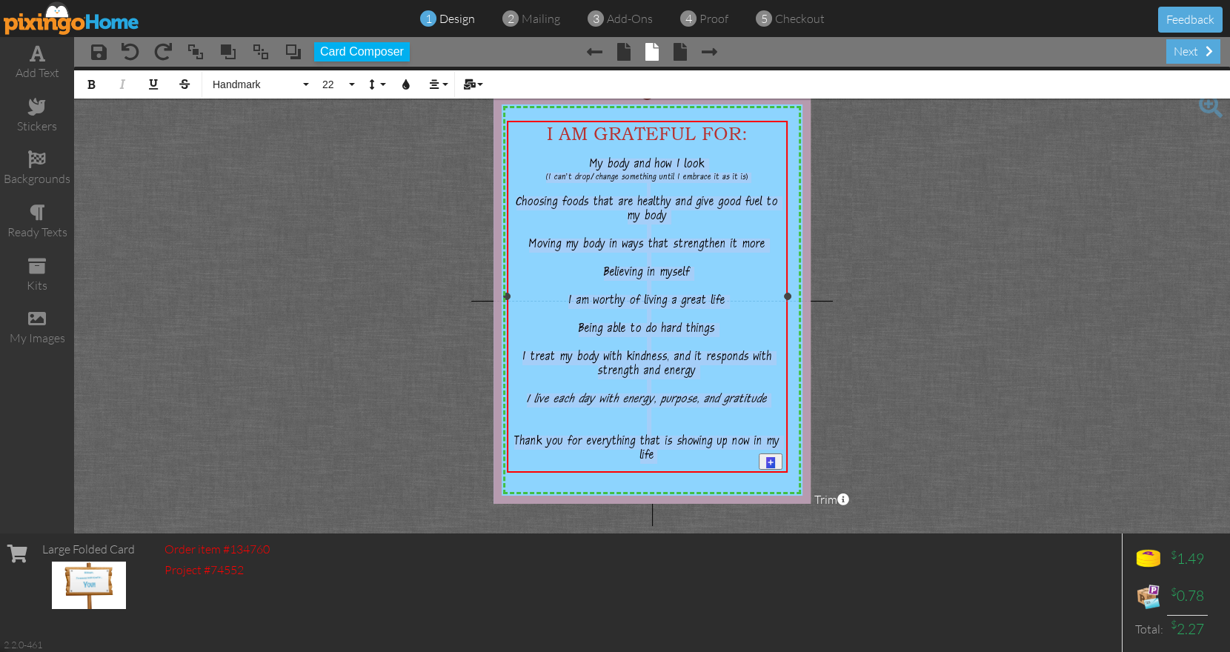
drag, startPoint x: 519, startPoint y: 297, endPoint x: 507, endPoint y: 297, distance: 11.9
click at [507, 297] on div at bounding box center [506, 296] width 7 height 7
click at [784, 298] on div at bounding box center [786, 296] width 7 height 7
click at [515, 296] on div at bounding box center [513, 296] width 7 height 7
click at [758, 445] on span "Thank you for everything that is showing up now in my life" at bounding box center [649, 450] width 265 height 28
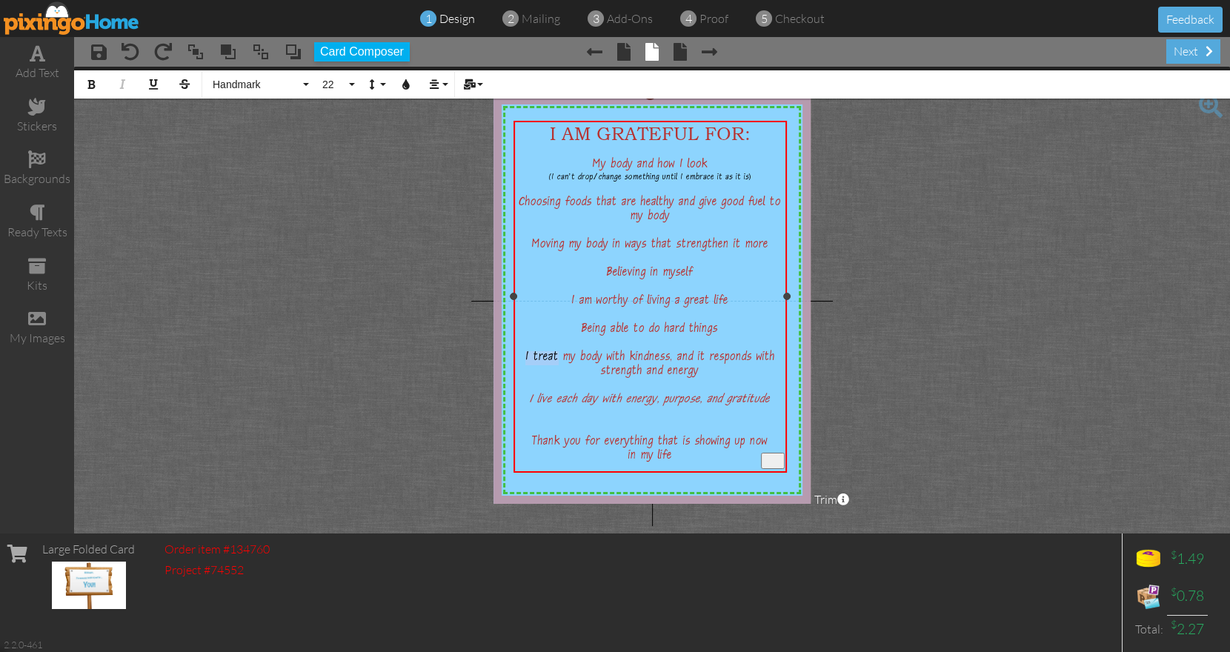
drag, startPoint x: 524, startPoint y: 361, endPoint x: 558, endPoint y: 362, distance: 33.4
click at [558, 362] on div "​I treat my body with kindness, and it responds with strength and energy" at bounding box center [650, 365] width 268 height 28
drag, startPoint x: 529, startPoint y: 404, endPoint x: 554, endPoint y: 404, distance: 25.2
click at [554, 404] on div "​ I live each day with energy, purpose, and gratitude" at bounding box center [650, 400] width 268 height 14
drag, startPoint x: 532, startPoint y: 243, endPoint x: 785, endPoint y: 248, distance: 253.4
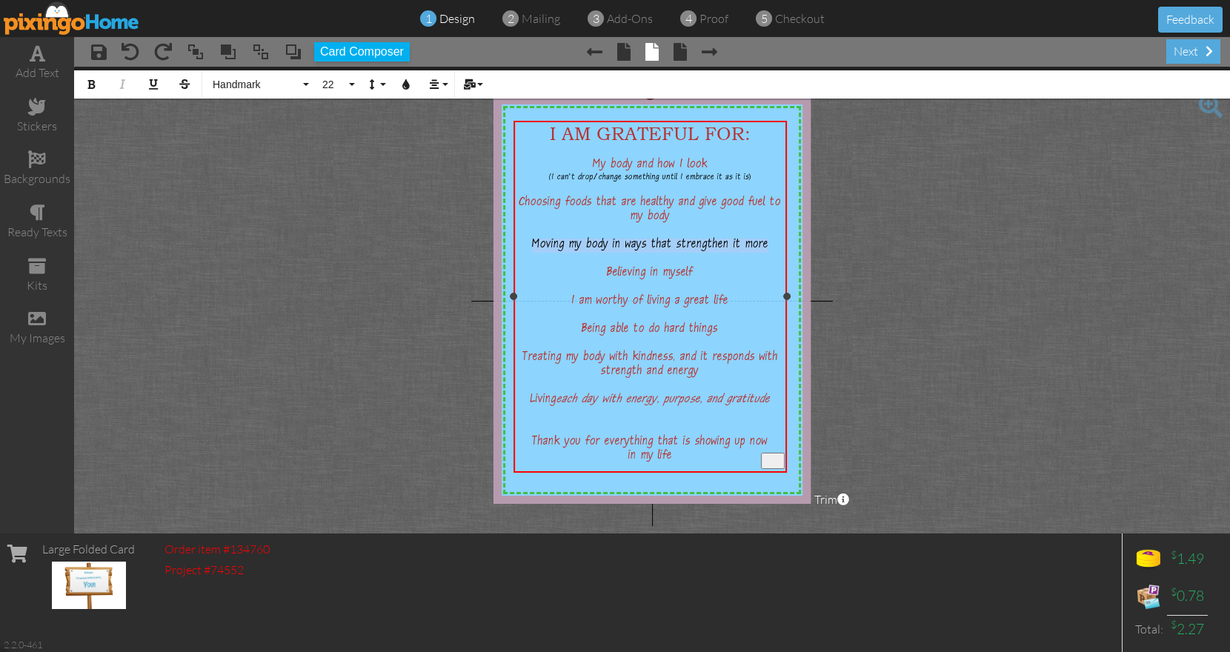
click at [784, 248] on div "I AM GRATEFUL FOR: My body and how I look (I can't drop/change something until …" at bounding box center [650, 293] width 268 height 341
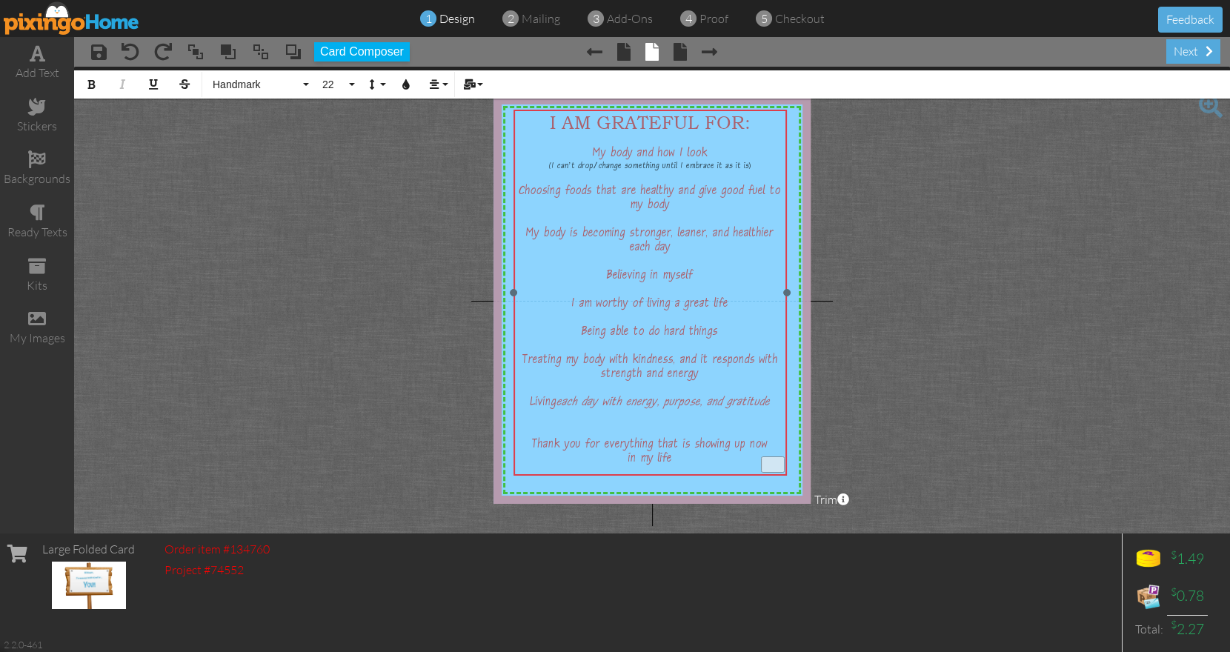
drag, startPoint x: 655, startPoint y: 119, endPoint x: 655, endPoint y: 108, distance: 11.1
click at [655, 108] on div at bounding box center [650, 293] width 281 height 374
click at [666, 424] on div "To enrich screen reader interactions, please activate Accessibility in Grammarl…" at bounding box center [650, 417] width 268 height 14
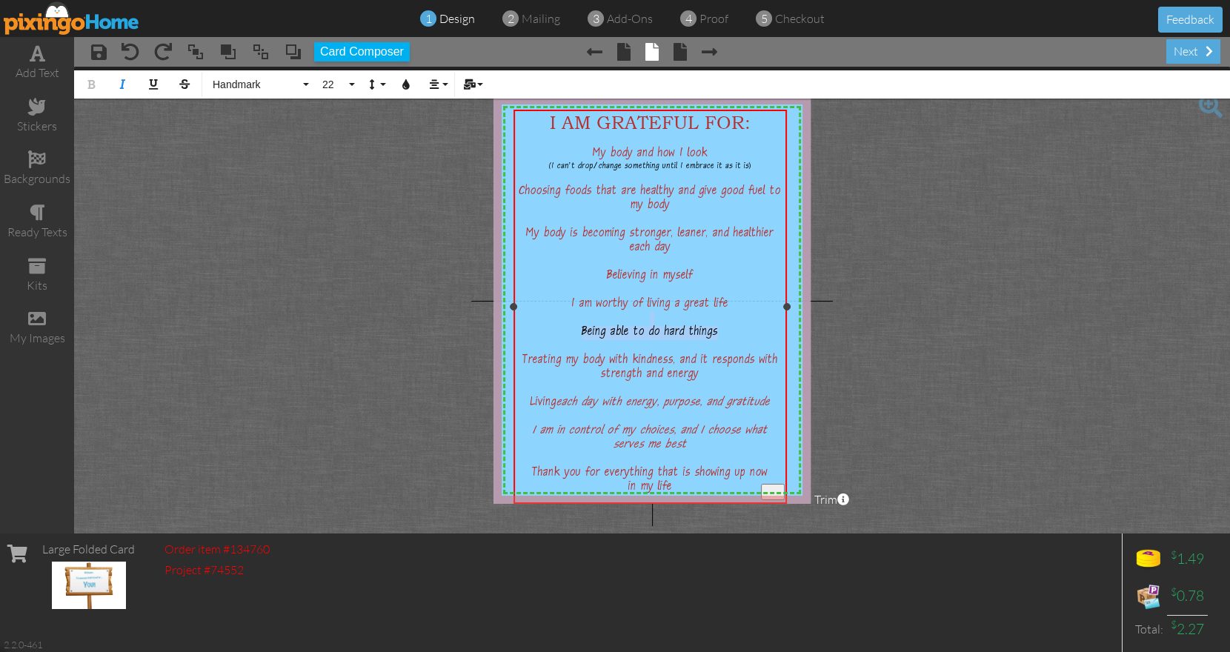
drag, startPoint x: 727, startPoint y: 336, endPoint x: 590, endPoint y: 323, distance: 137.6
click at [590, 323] on div "I AM GRATEFUL FOR: My body and how I look (I can't drop/change something until …" at bounding box center [650, 303] width 268 height 383
drag, startPoint x: 567, startPoint y: 303, endPoint x: 752, endPoint y: 301, distance: 185.2
click at [752, 301] on div "​I am worthy of living a great life" at bounding box center [650, 305] width 268 height 14
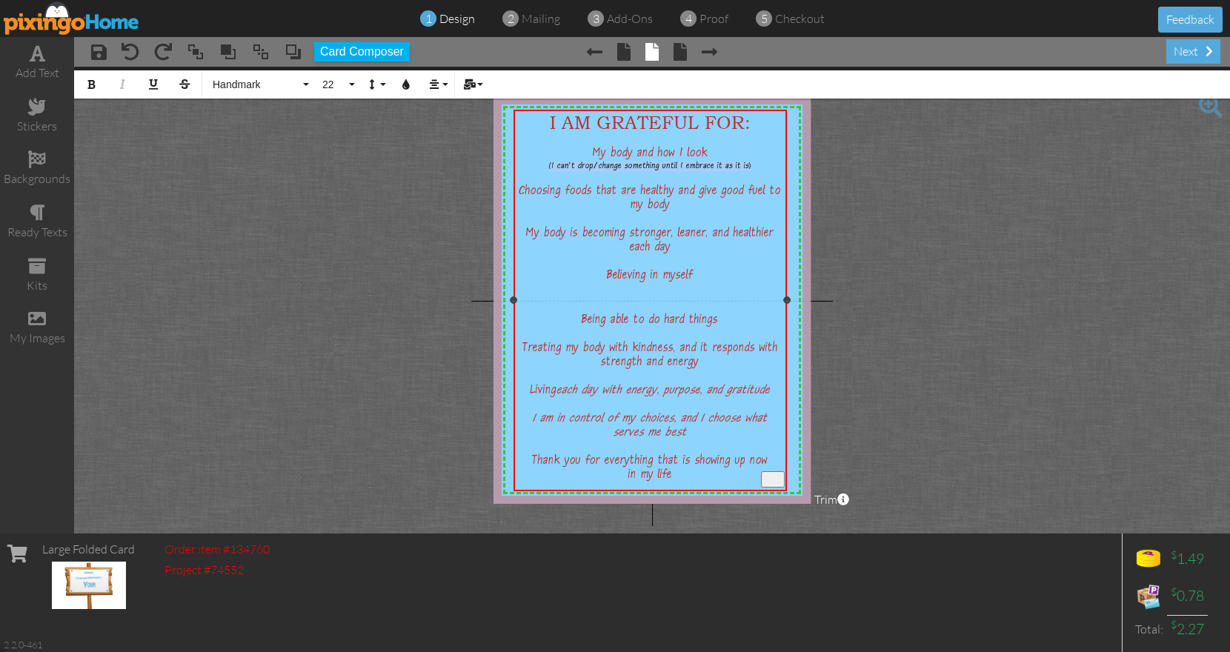
drag, startPoint x: 544, startPoint y: 161, endPoint x: 771, endPoint y: 164, distance: 227.5
click at [771, 164] on div "(I can't drop/change something until I embrace it as it is)" at bounding box center [650, 166] width 268 height 10
click at [352, 86] on button "16" at bounding box center [336, 84] width 43 height 28
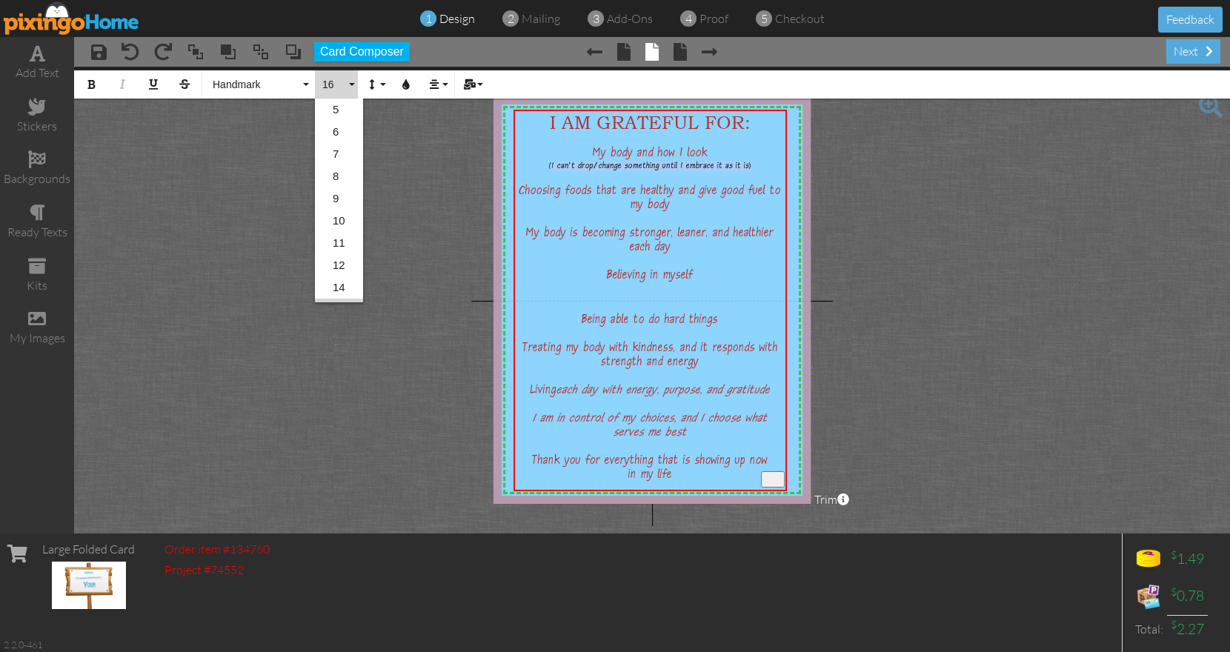
scroll to position [109, 0]
click at [402, 90] on button "Colors" at bounding box center [406, 84] width 28 height 28
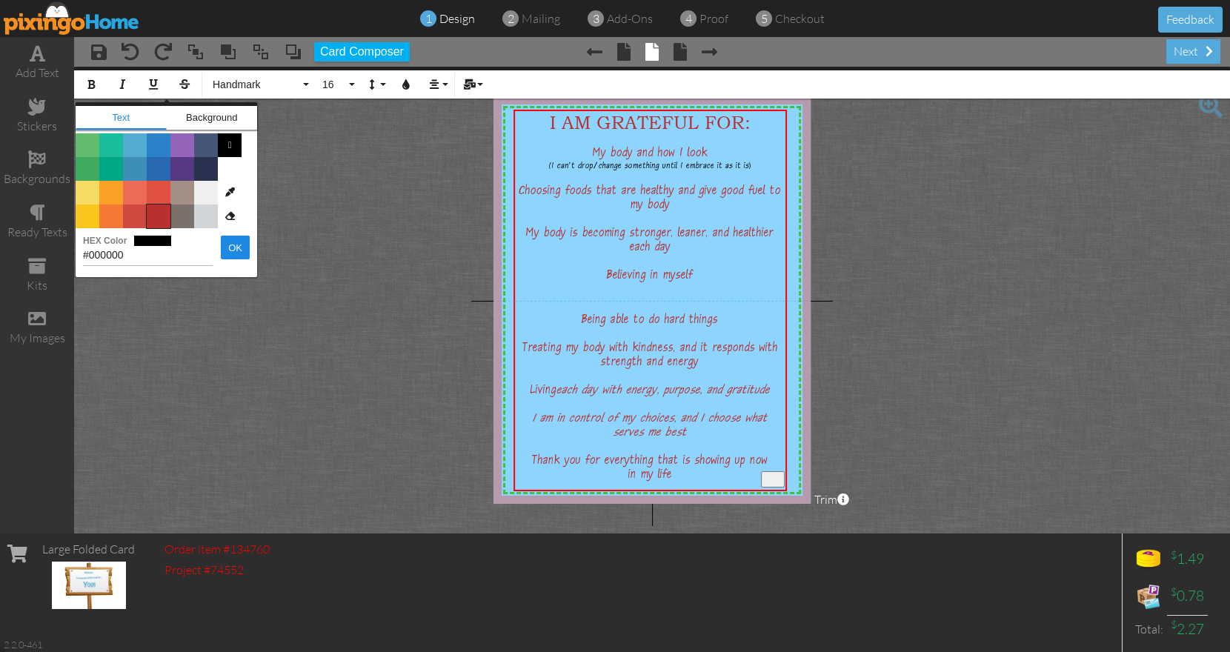
click at [161, 219] on span "Color #B8312F" at bounding box center [159, 216] width 24 height 24
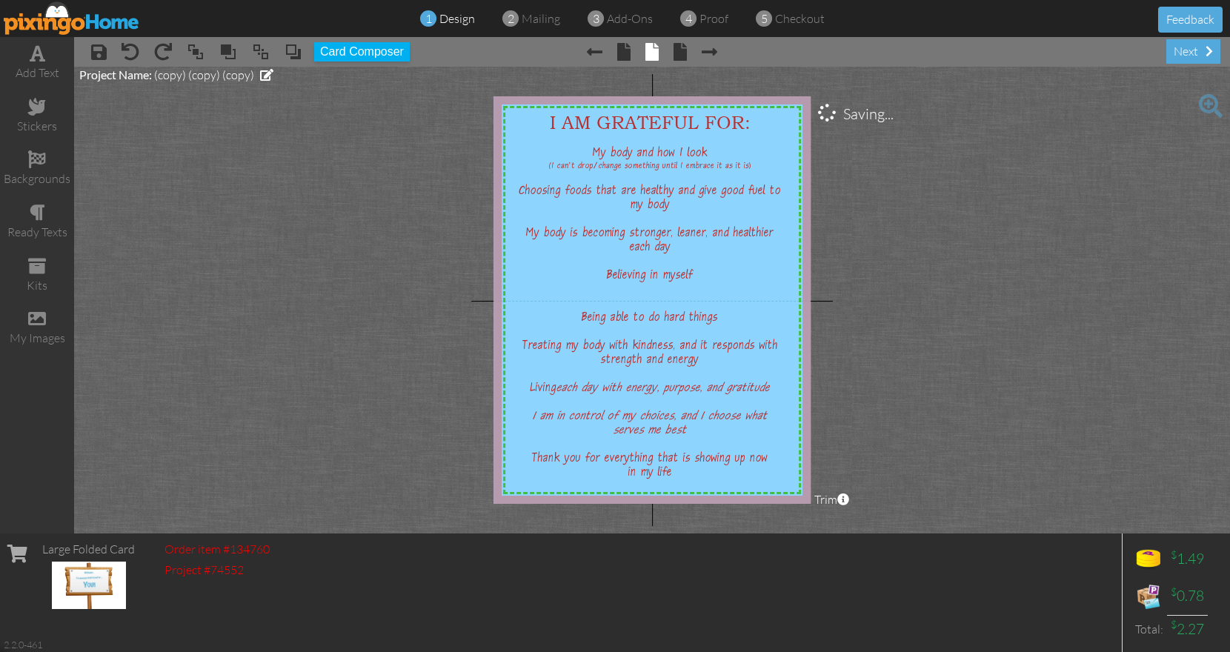
click at [419, 238] on project-studio-wrapper "X X X X X X X X X X X X X X X X X X X X X X X X X X X X X X X X X X X X X X X X…" at bounding box center [652, 300] width 1156 height 467
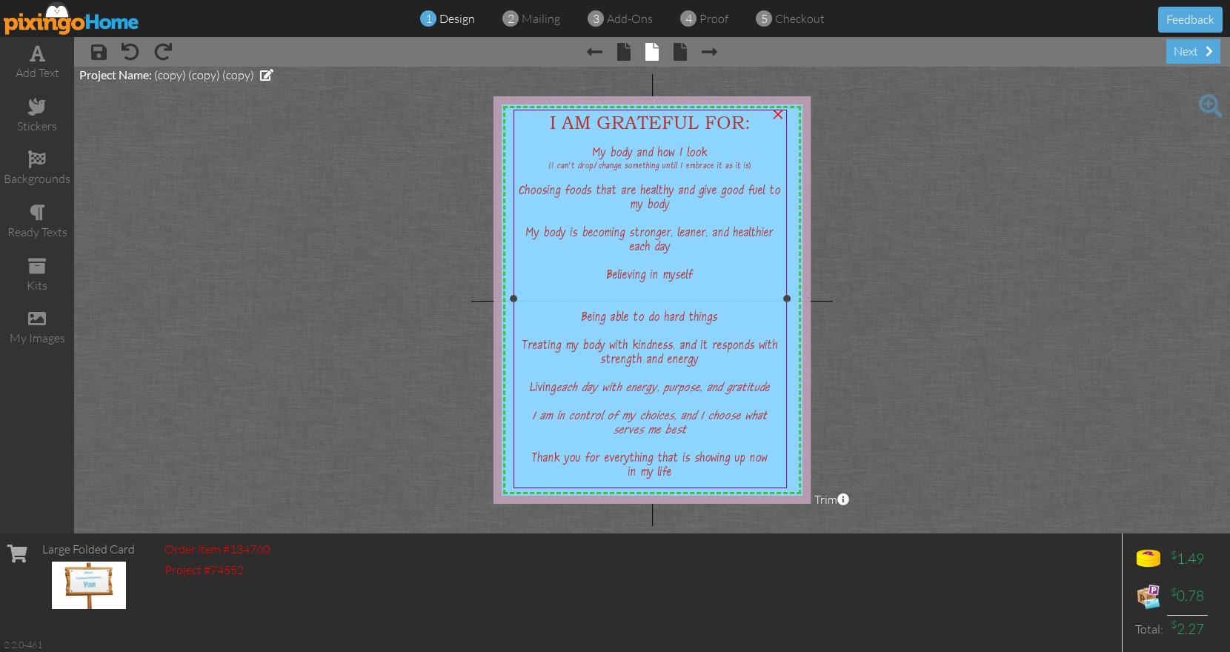
click at [673, 476] on div "in my life" at bounding box center [650, 474] width 268 height 14
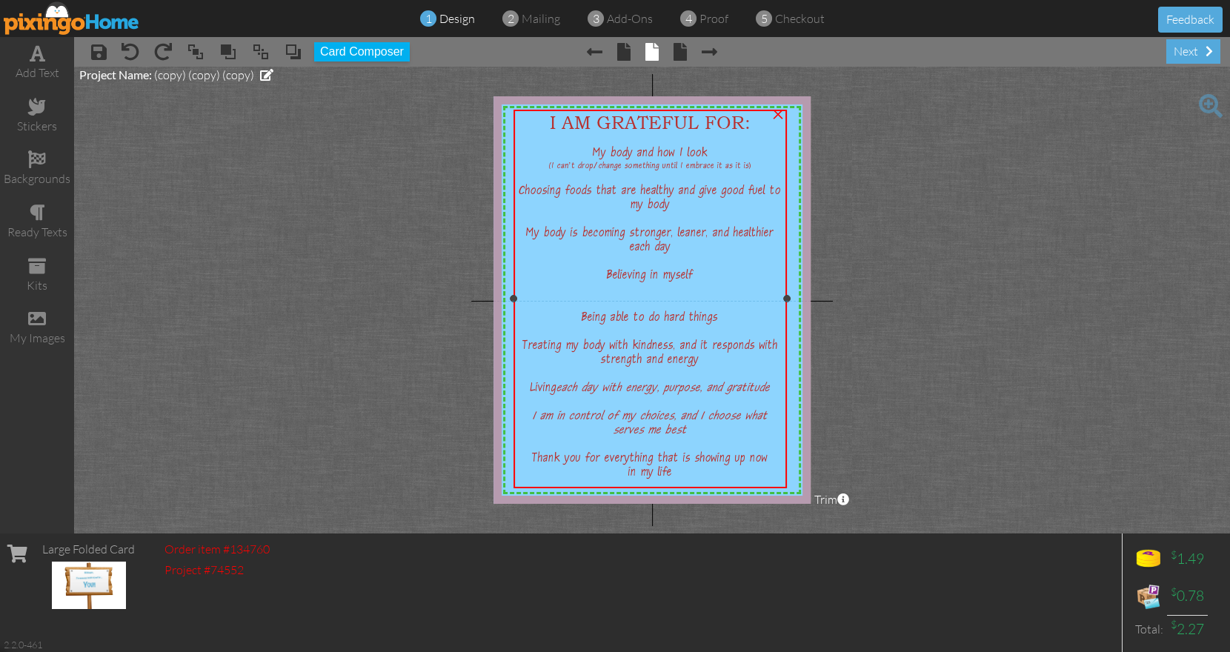
click at [673, 476] on div "in my life" at bounding box center [650, 474] width 268 height 14
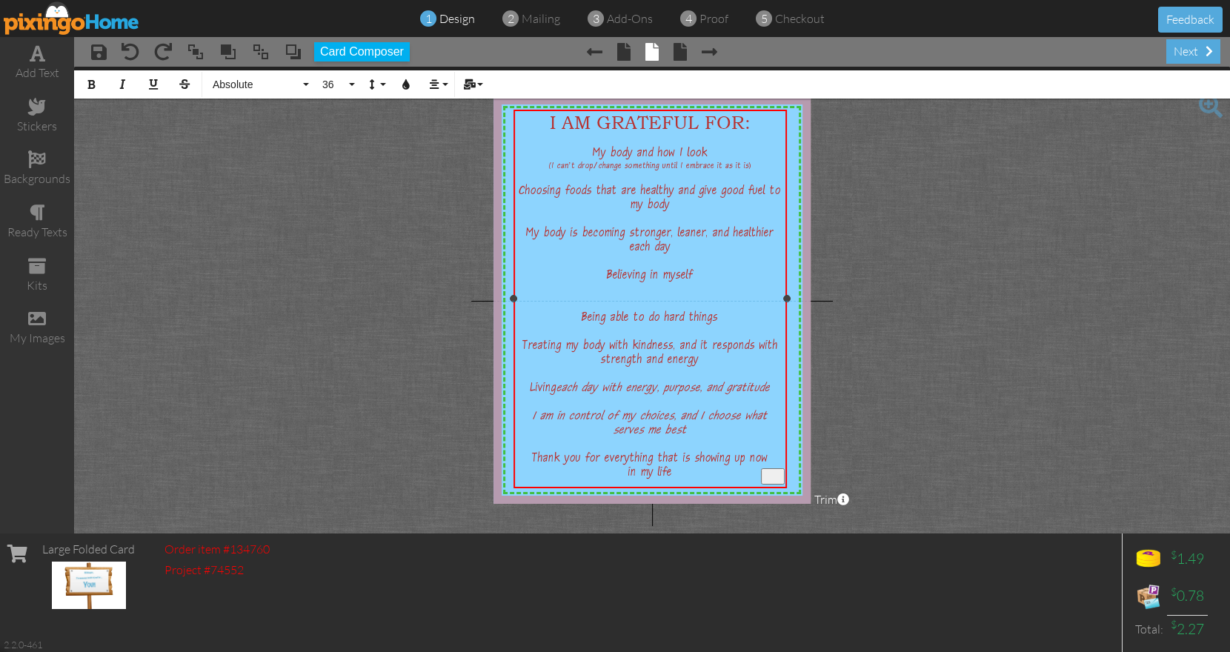
click at [680, 477] on div "in my life" at bounding box center [650, 474] width 268 height 14
drag, startPoint x: 652, startPoint y: 475, endPoint x: 732, endPoint y: 475, distance: 80.0
click at [732, 475] on div "in my life right now" at bounding box center [650, 474] width 268 height 14
click at [650, 475] on span "in my liferight now" at bounding box center [650, 474] width 88 height 14
drag, startPoint x: 748, startPoint y: 464, endPoint x: 767, endPoint y: 465, distance: 19.3
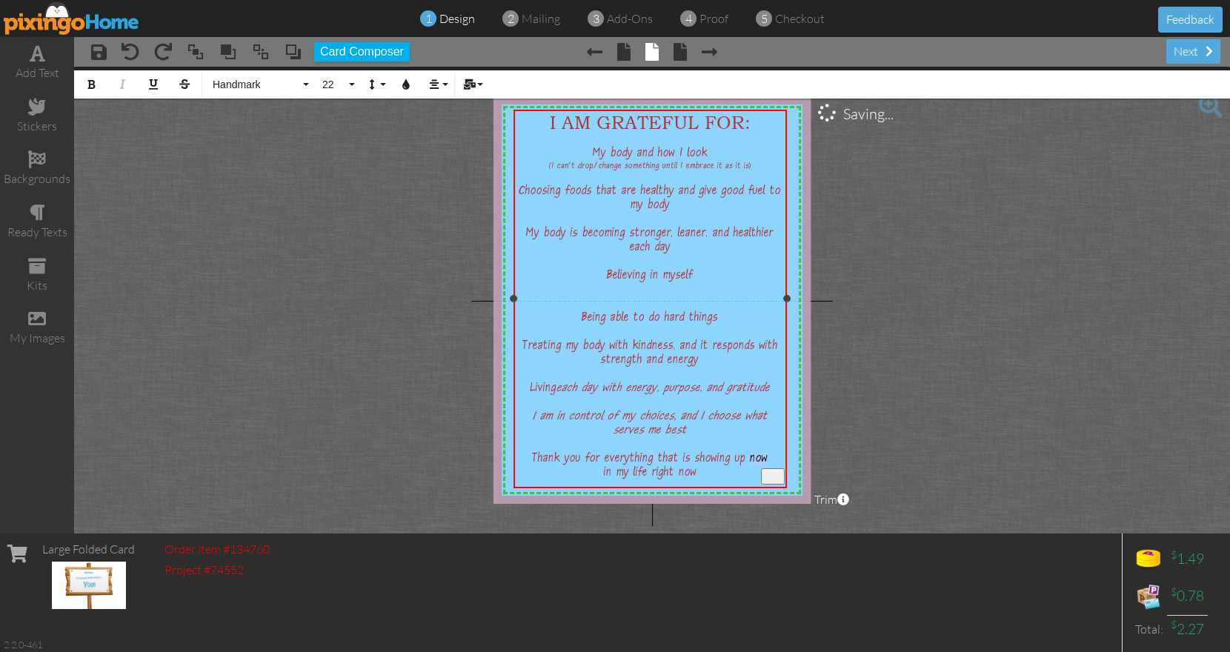
click at [767, 465] on span "Thank you for everything that is showing up now" at bounding box center [650, 460] width 236 height 14
click at [1185, 60] on div "next" at bounding box center [1193, 51] width 54 height 24
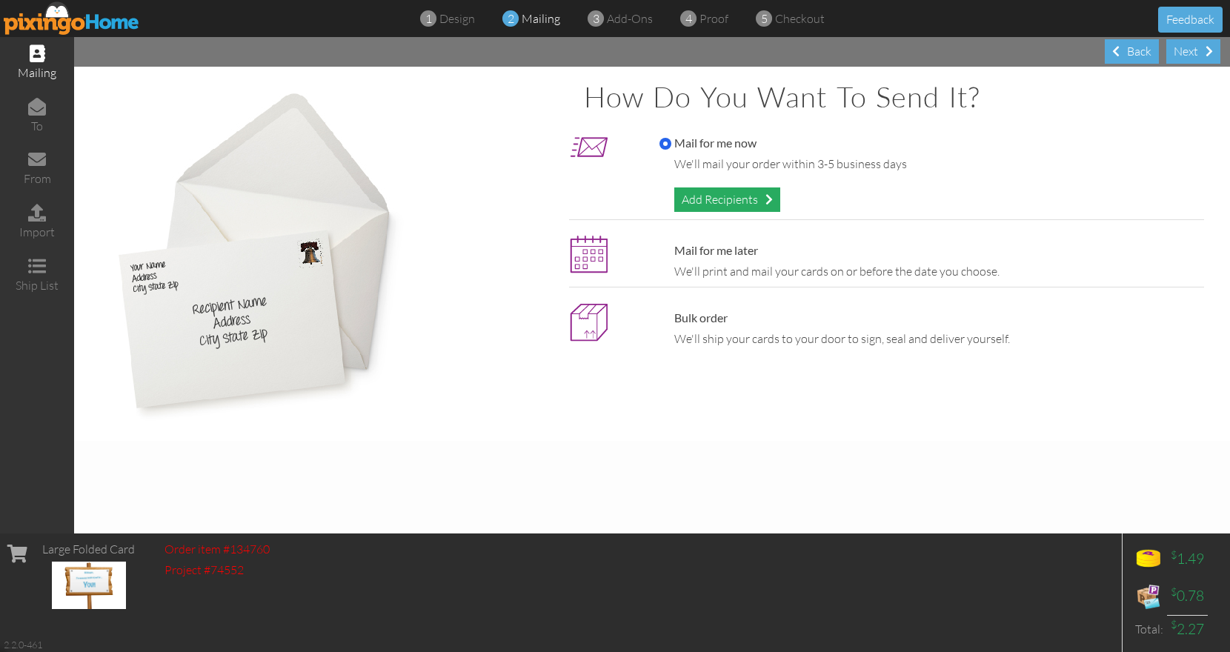
click at [720, 199] on div "Add Recipients" at bounding box center [727, 199] width 106 height 24
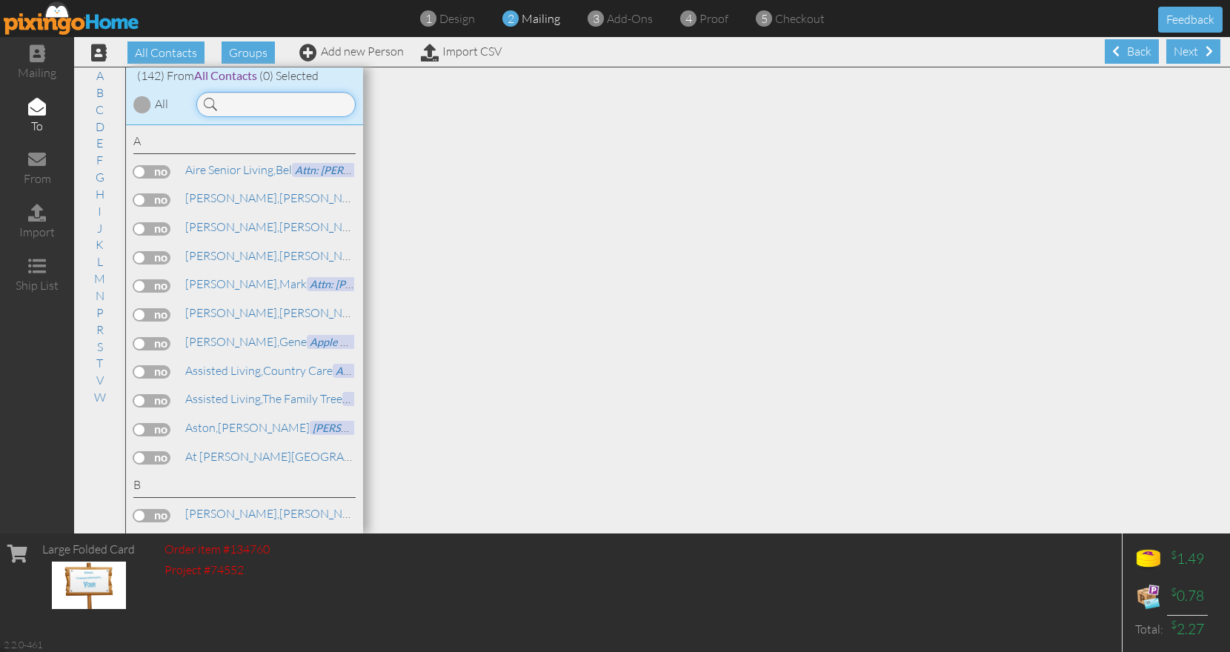
click at [281, 105] on input at bounding box center [275, 104] width 159 height 25
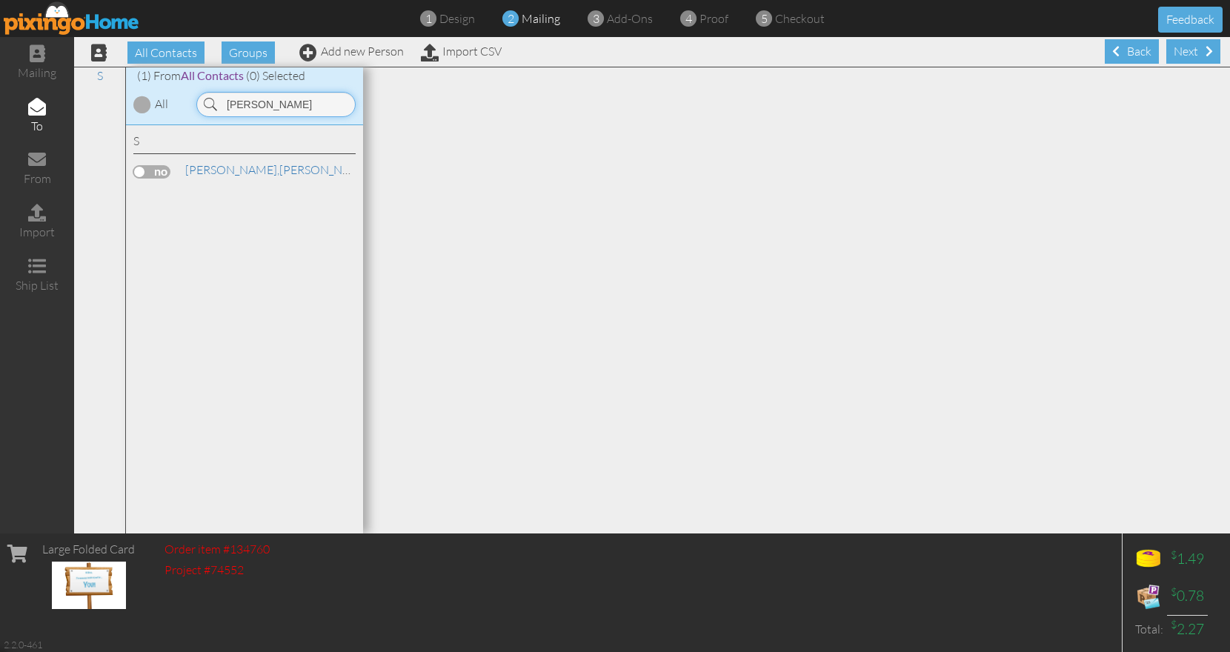
type input "[PERSON_NAME]"
click at [150, 173] on label at bounding box center [151, 171] width 37 height 13
click at [0, 0] on input "checkbox" at bounding box center [0, 0] width 0 height 0
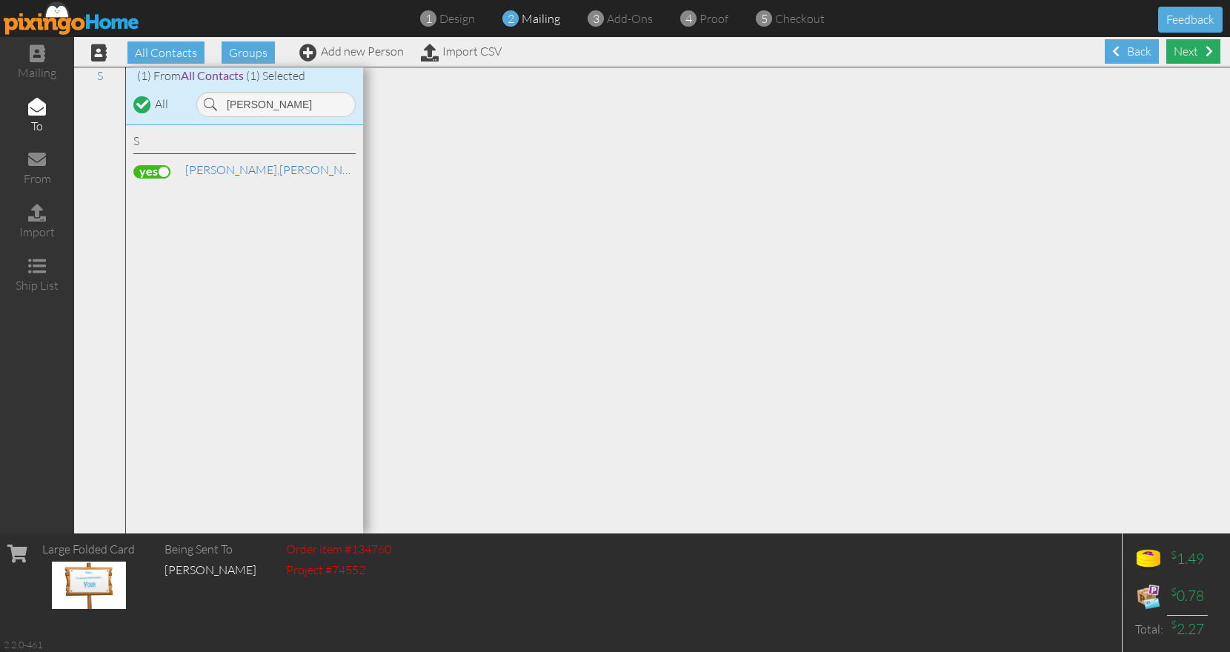
click at [1178, 59] on div "Next" at bounding box center [1193, 51] width 54 height 24
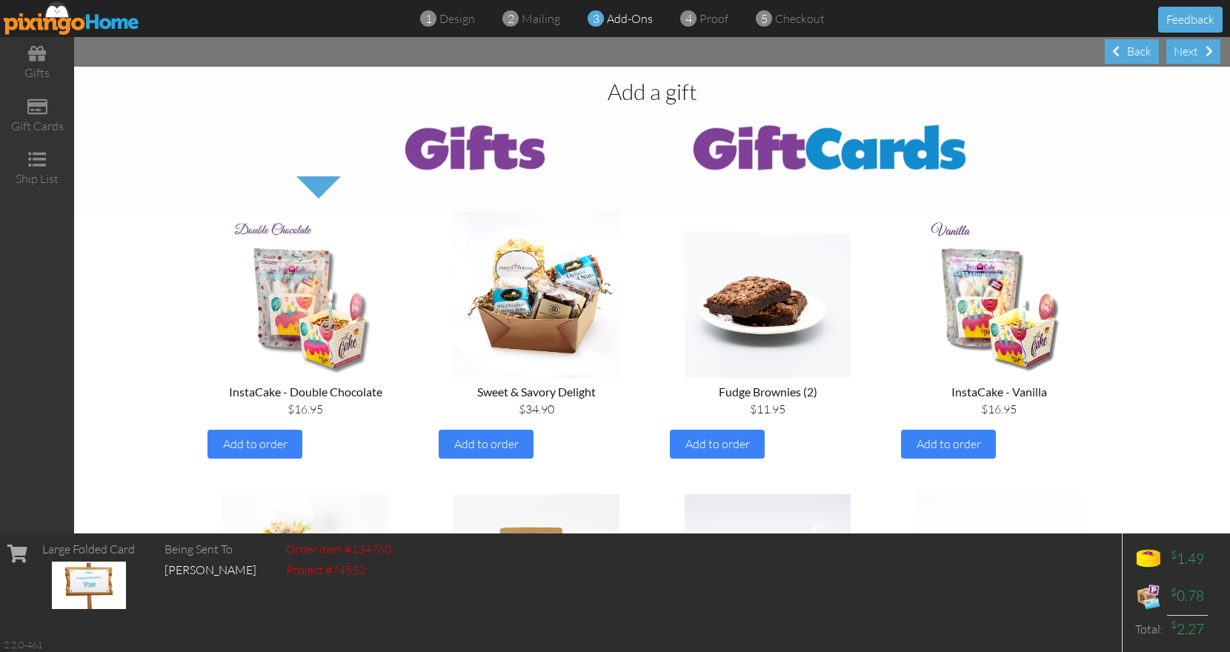
click at [1178, 59] on div "Next" at bounding box center [1193, 51] width 54 height 24
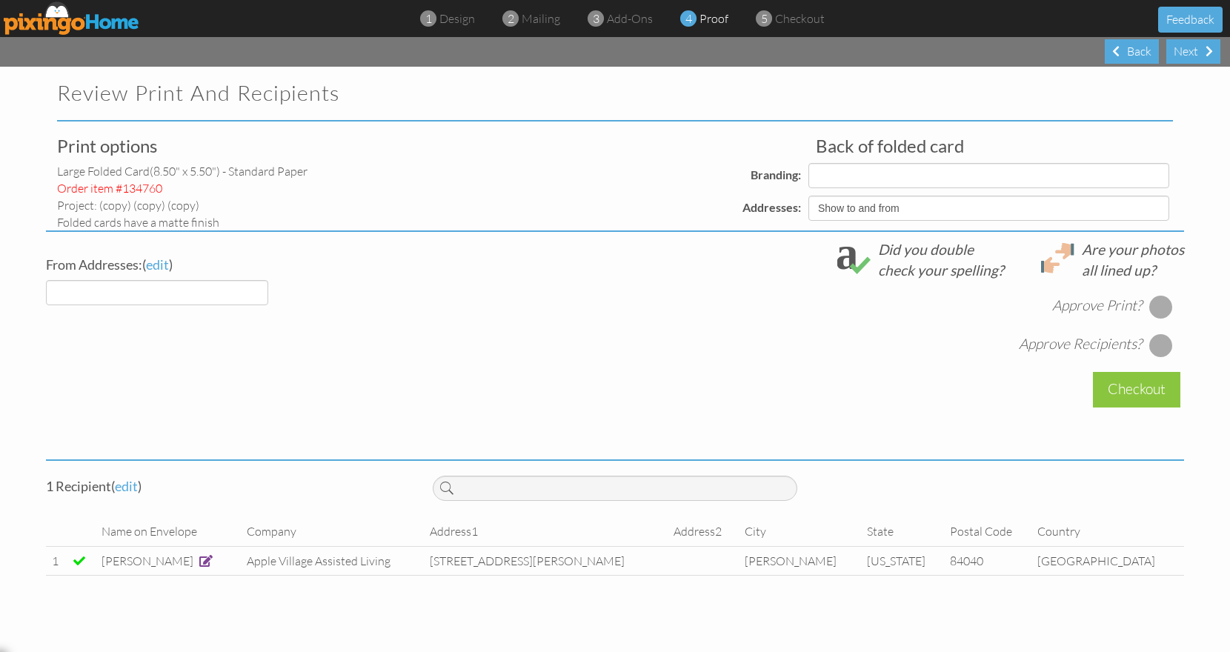
select select "object:1385"
select select "object:1388"
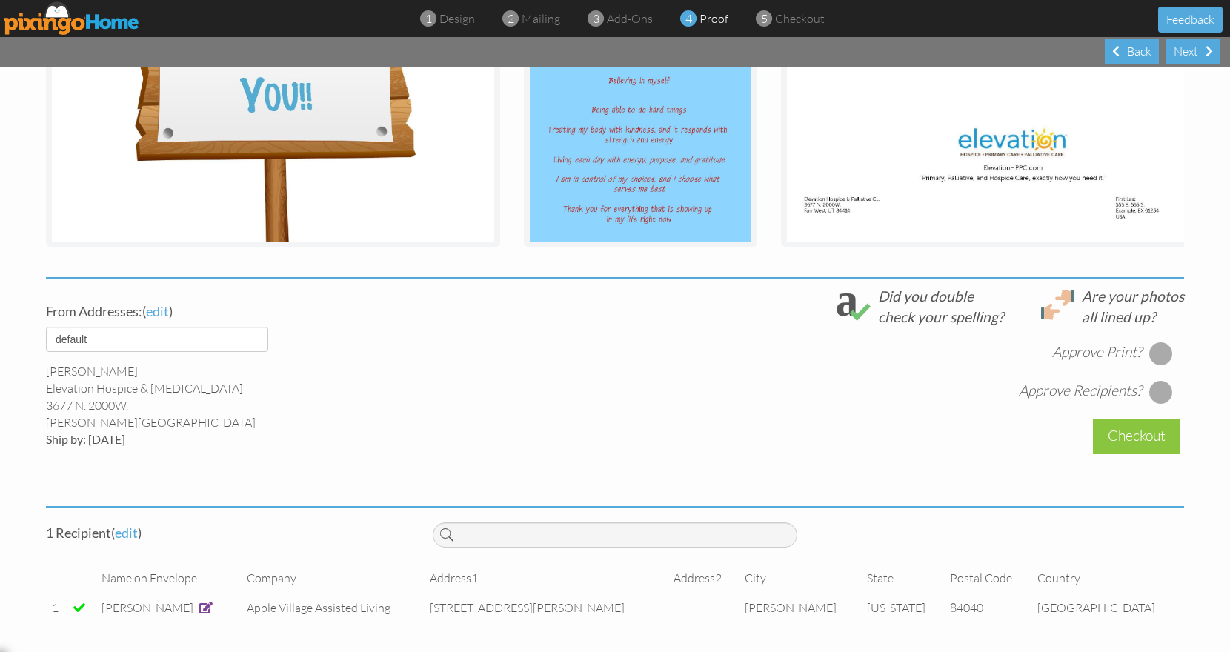
scroll to position [353, 0]
click at [1155, 345] on div at bounding box center [1161, 354] width 24 height 24
click at [1159, 404] on div "From Addresses: ( edit ) default [PERSON_NAME] Elevation Hospice & [MEDICAL_DAT…" at bounding box center [615, 388] width 1160 height 204
click at [1159, 394] on div at bounding box center [1161, 392] width 24 height 24
click at [1147, 433] on div "Checkout" at bounding box center [1136, 436] width 87 height 35
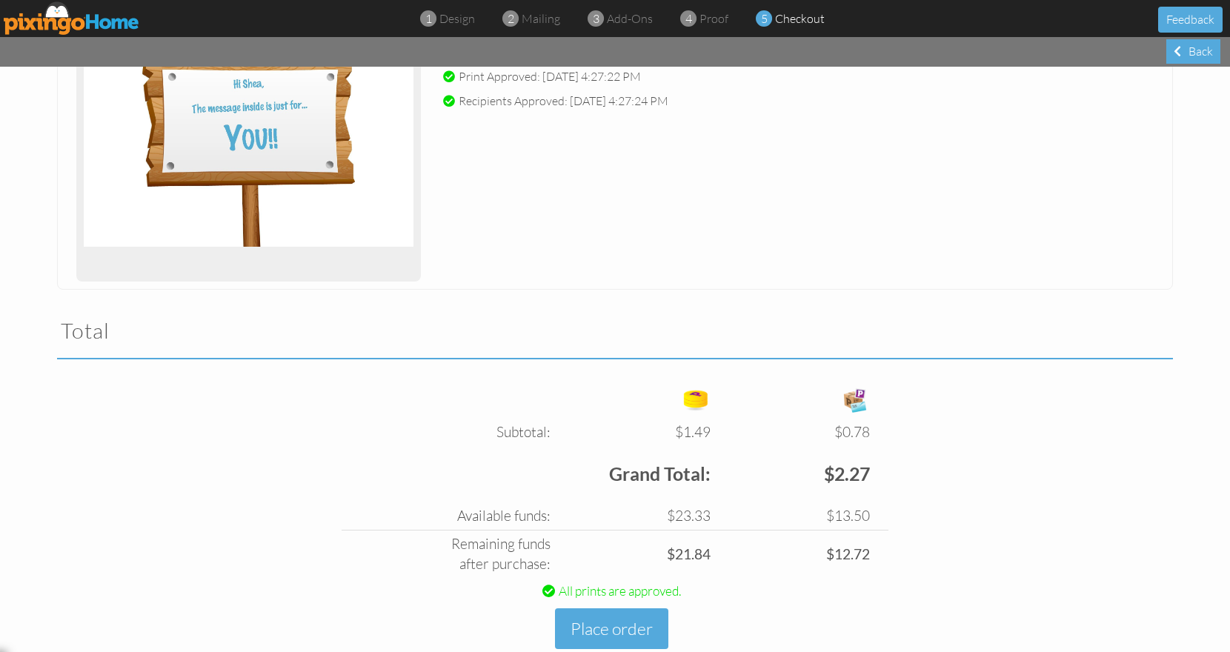
scroll to position [289, 0]
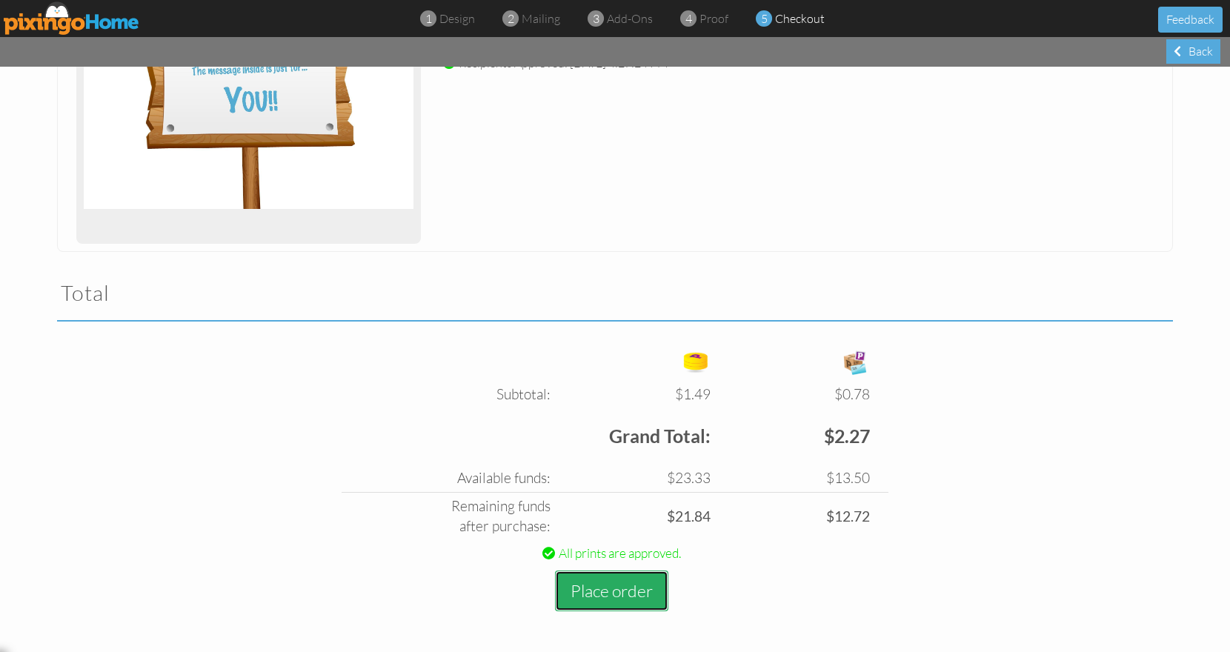
click at [622, 579] on button "Place order" at bounding box center [611, 590] width 113 height 41
